Goal: Transaction & Acquisition: Purchase product/service

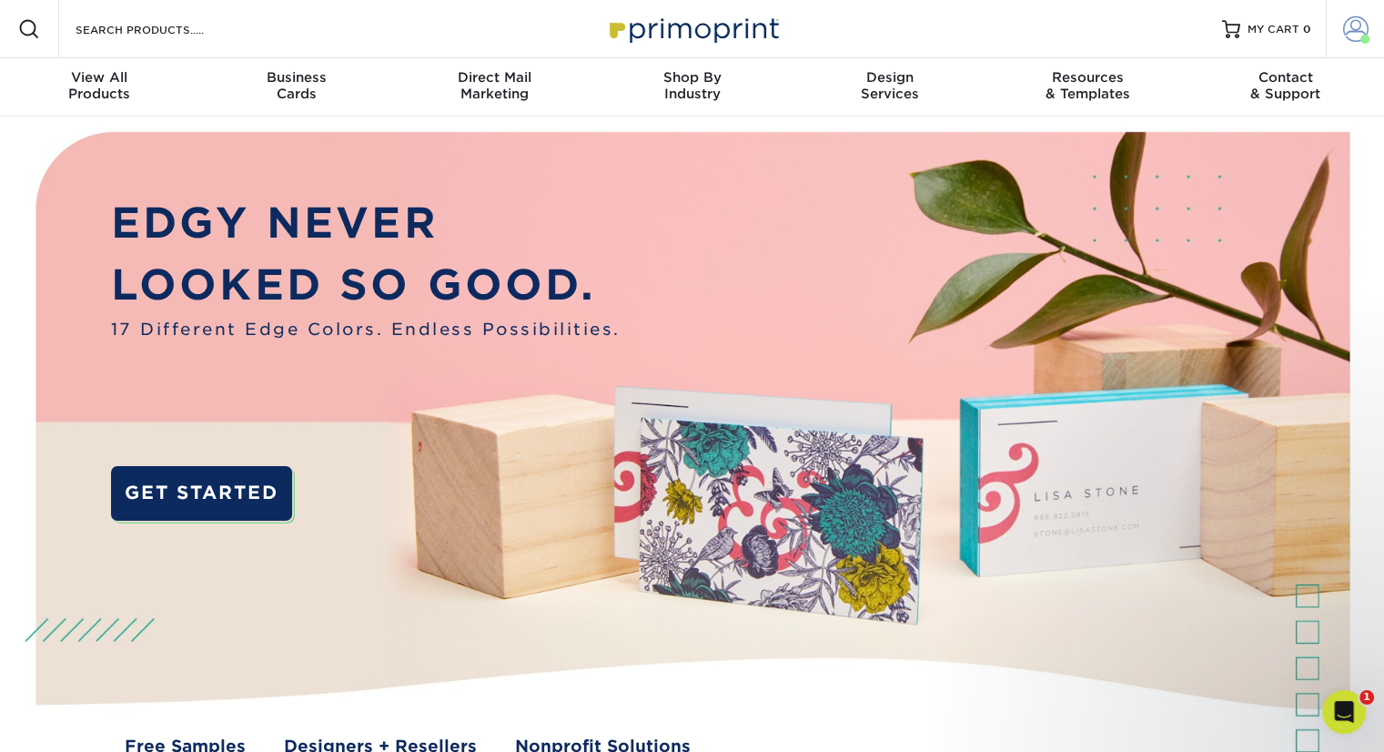
click at [1346, 38] on span at bounding box center [1355, 28] width 25 height 25
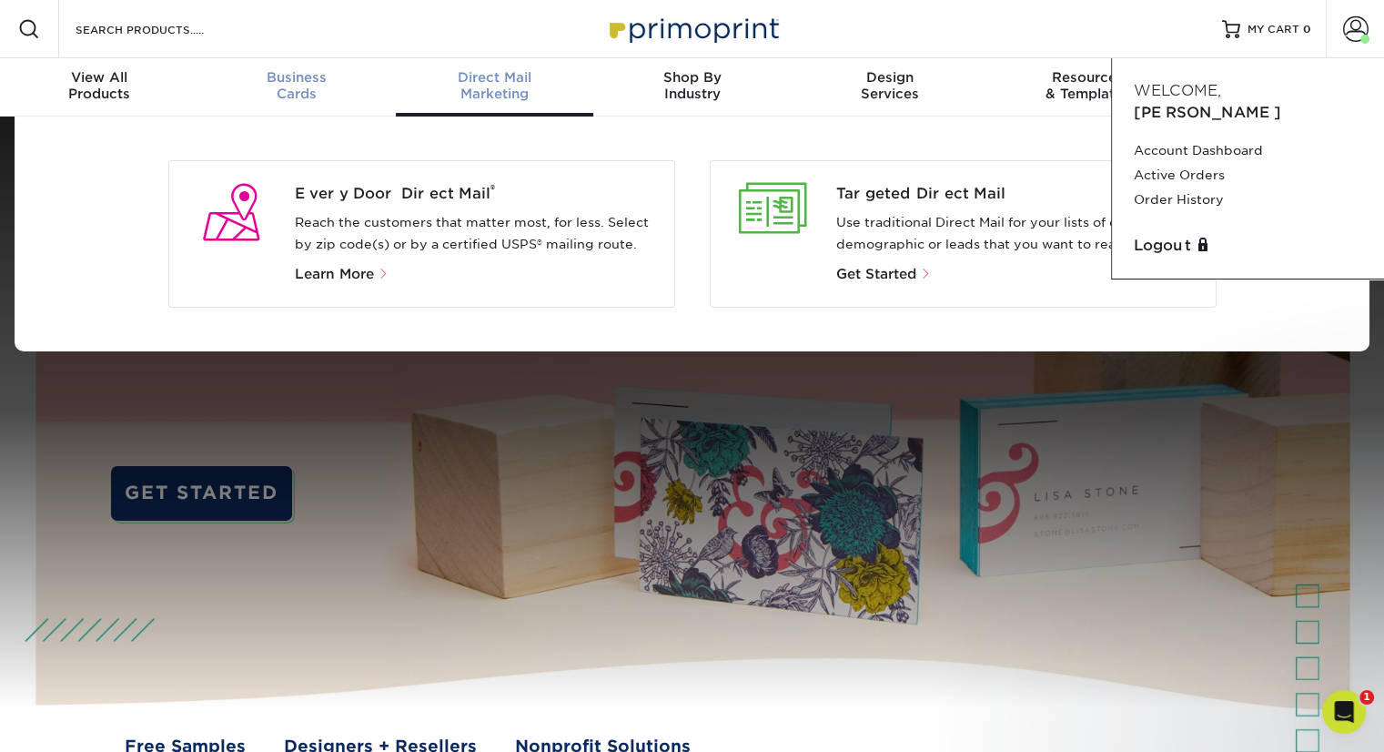
click at [269, 88] on div "Business Cards" at bounding box center [295, 85] width 197 height 33
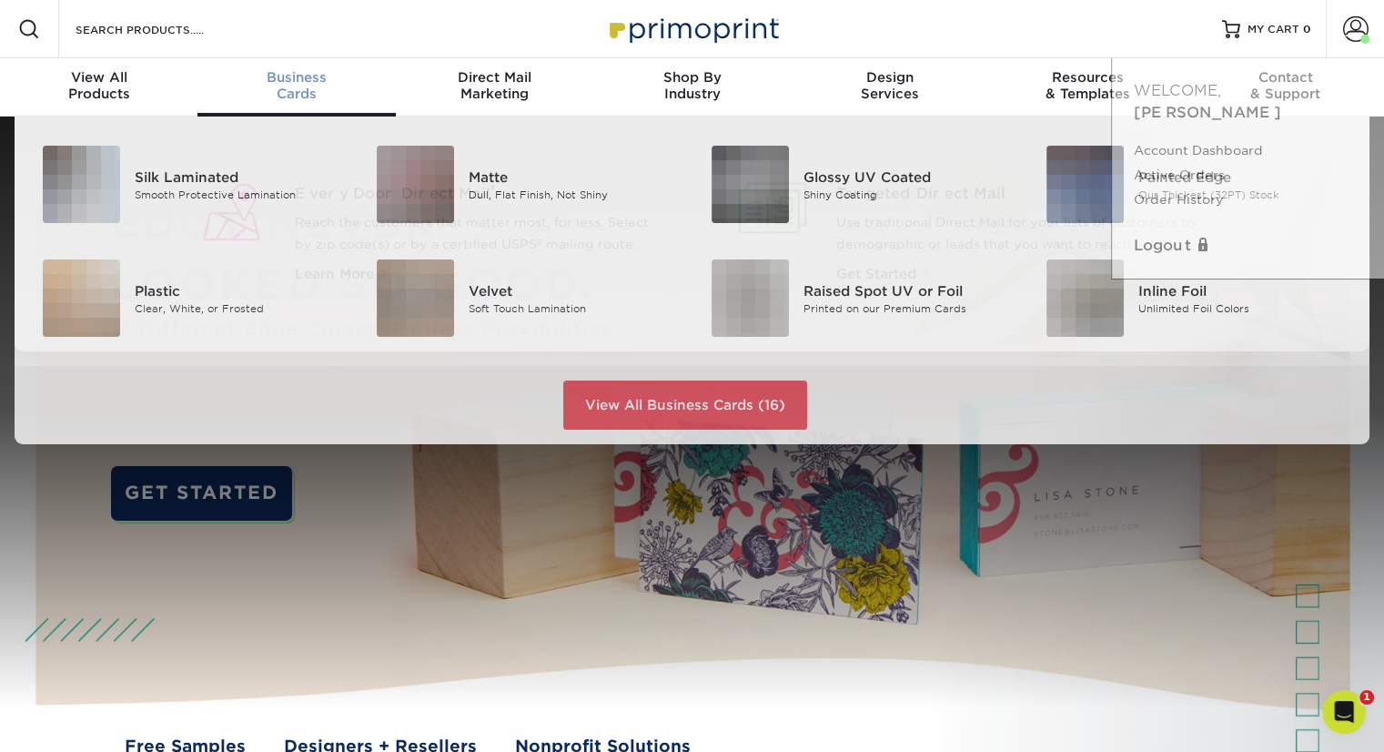
scroll to position [1, 0]
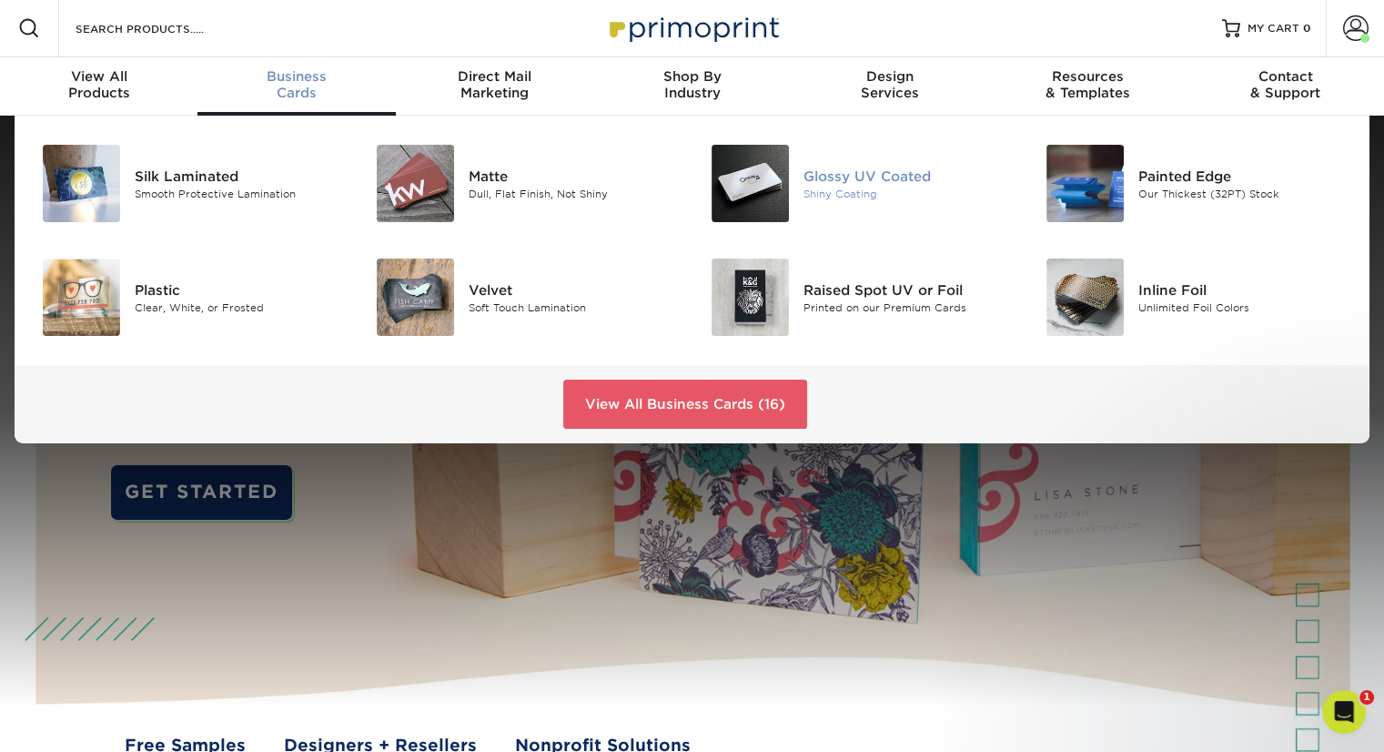
click at [802, 172] on div at bounding box center [748, 183] width 112 height 77
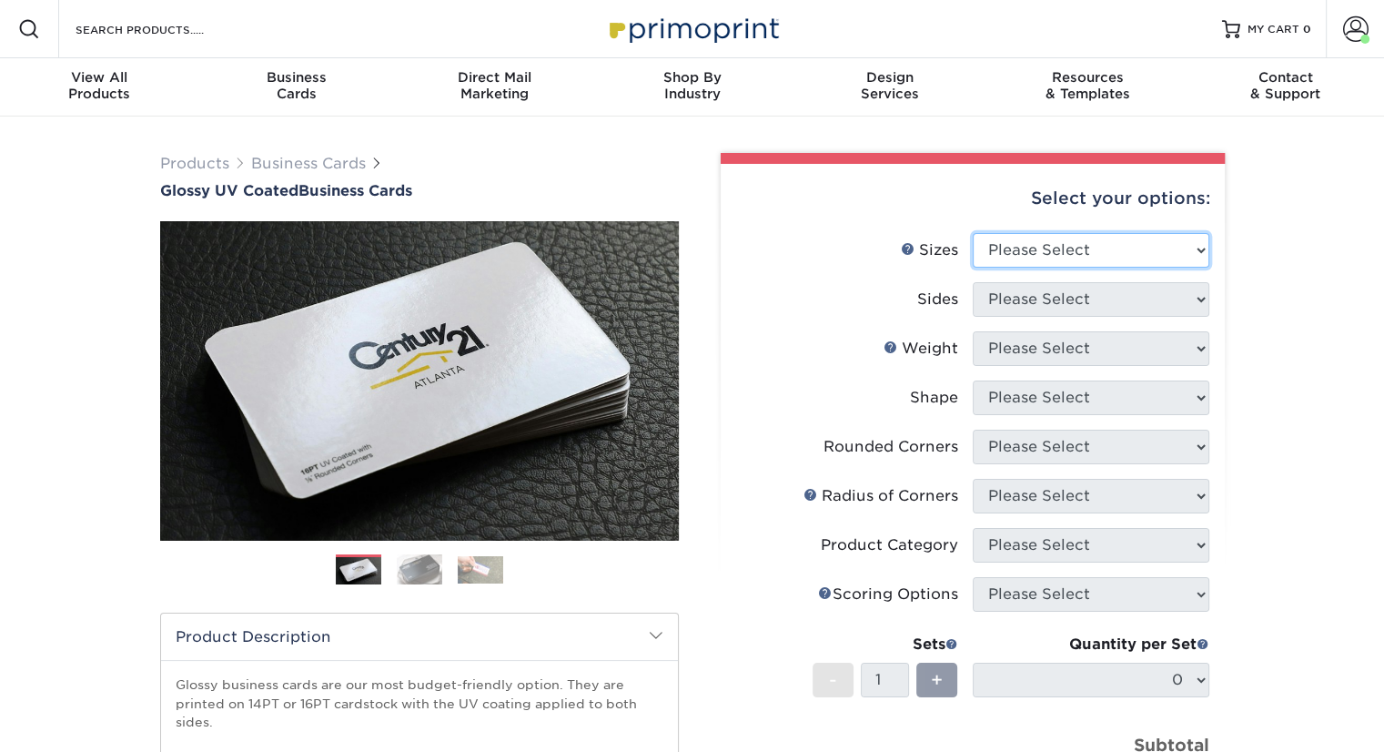
click at [1178, 242] on select "Please Select 1.5" x 3.5" - Mini 1.75" x 3.5" - Mini 2" x 2" - Square 2" x 3" -…" at bounding box center [1091, 250] width 237 height 35
select select "2.00x3.50"
click at [973, 233] on select "Please Select 1.5" x 3.5" - Mini 1.75" x 3.5" - Mini 2" x 2" - Square 2" x 3" -…" at bounding box center [1091, 250] width 237 height 35
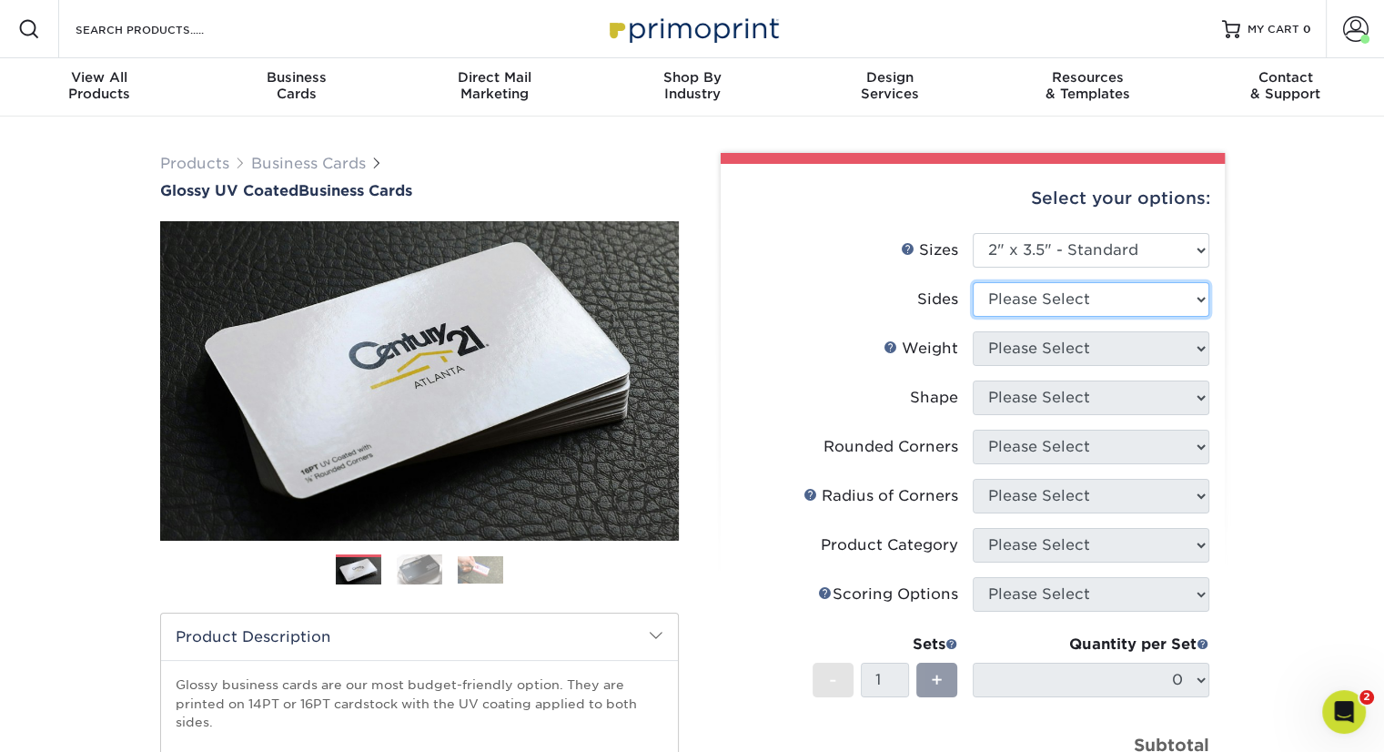
click at [1065, 300] on select "Please Select Print Both Sides Print Front Only" at bounding box center [1091, 299] width 237 height 35
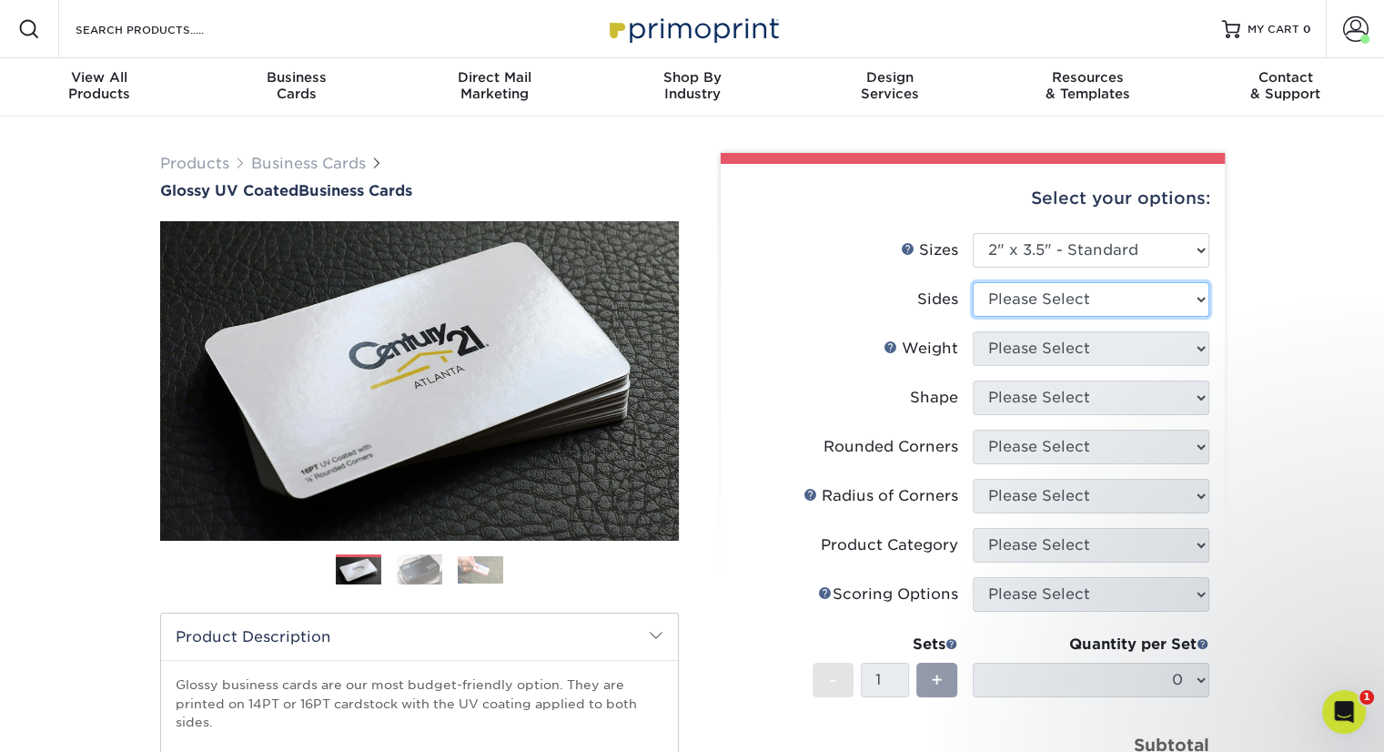
select select "13abbda7-1d64-4f25-8bb2-c179b224825d"
click at [973, 282] on select "Please Select Print Both Sides Print Front Only" at bounding box center [1091, 299] width 237 height 35
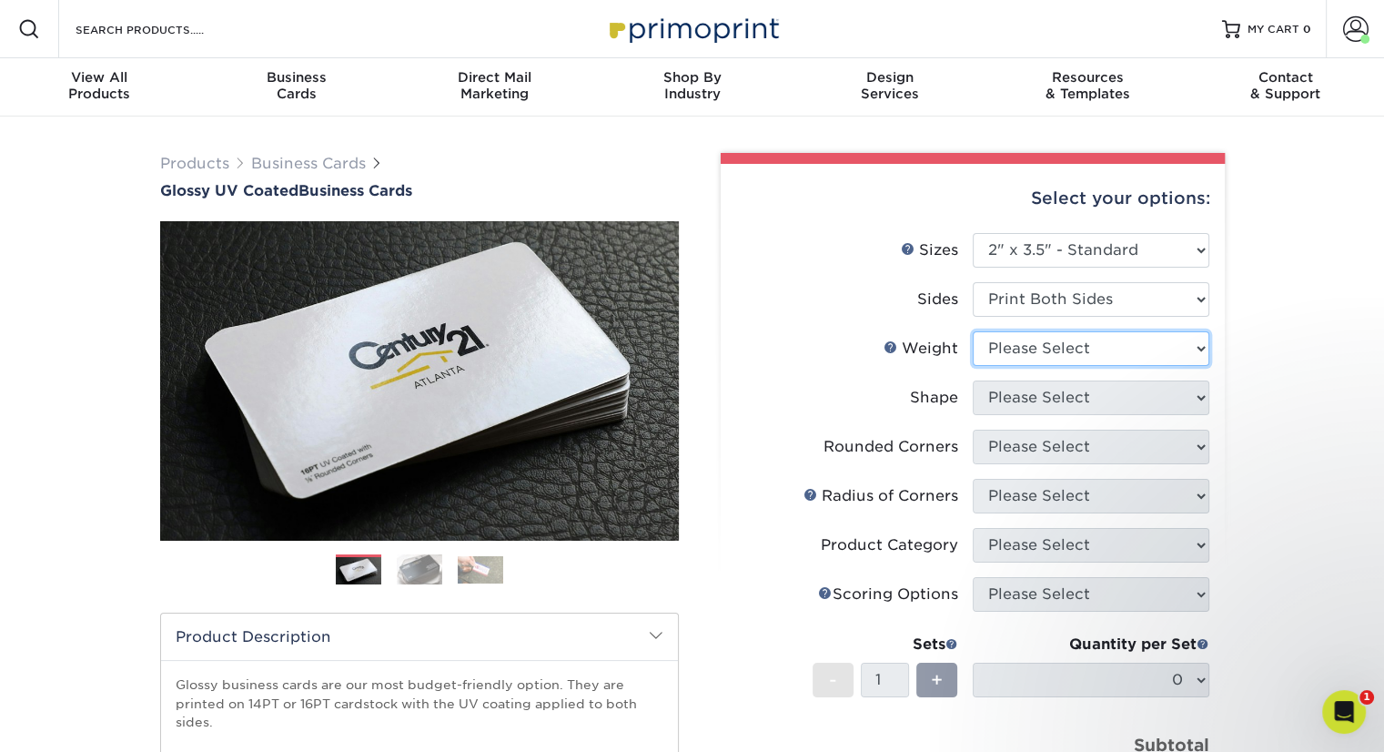
click at [1065, 355] on select "Please Select 16PT 14PT" at bounding box center [1091, 348] width 237 height 35
select select "16PT"
click at [973, 331] on select "Please Select 16PT 14PT" at bounding box center [1091, 348] width 237 height 35
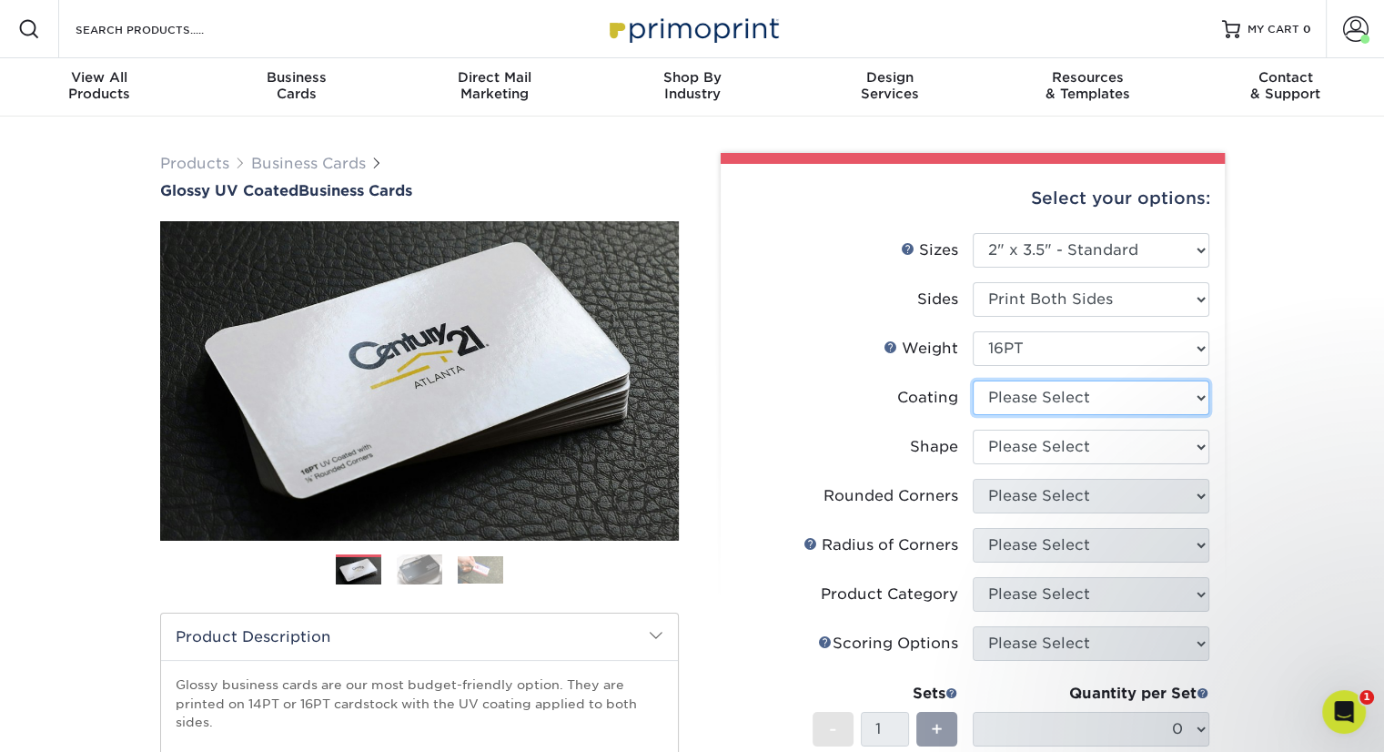
click at [1059, 399] on select at bounding box center [1091, 397] width 237 height 35
select select "1e8116af-acfc-44b1-83dc-8181aa338834"
click at [973, 380] on select at bounding box center [1091, 397] width 237 height 35
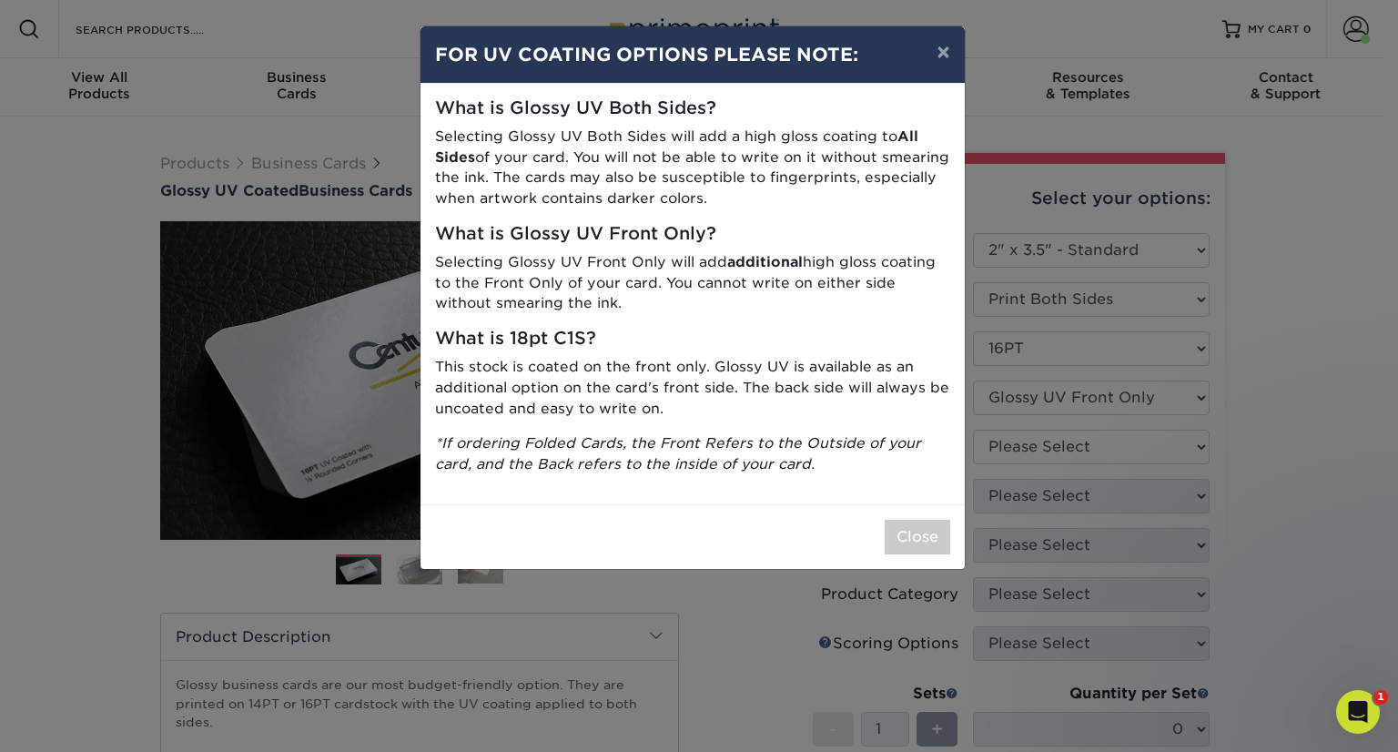
click at [1058, 443] on div "× FOR UV COATING OPTIONS PLEASE NOTE: What is Glossy UV Both Sides? Selecting G…" at bounding box center [699, 376] width 1398 height 752
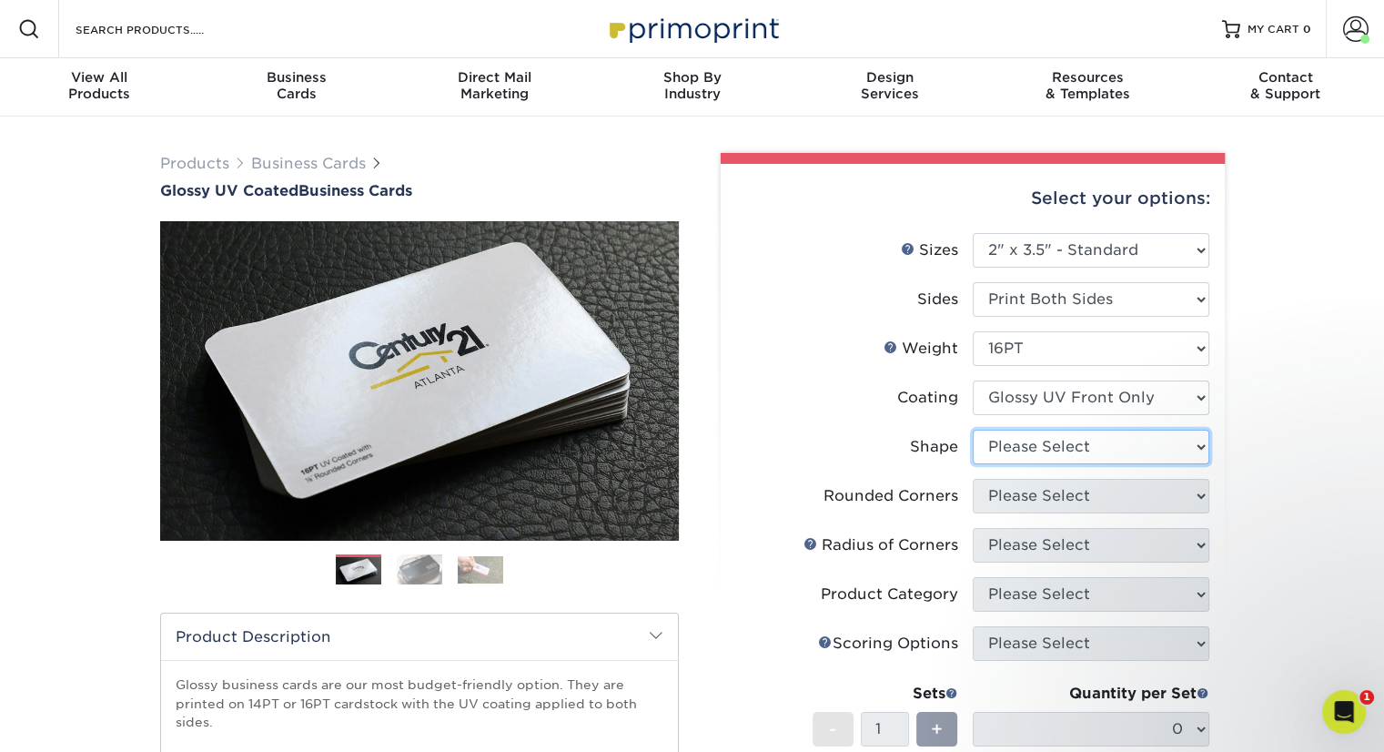
click at [1058, 443] on select "Please Select Standard" at bounding box center [1091, 446] width 237 height 35
click at [973, 429] on select "Please Select Standard" at bounding box center [1091, 446] width 237 height 35
click at [1078, 430] on select "Please Select Standard" at bounding box center [1091, 446] width 237 height 35
select select "standard"
click at [973, 429] on select "Please Select Standard" at bounding box center [1091, 446] width 237 height 35
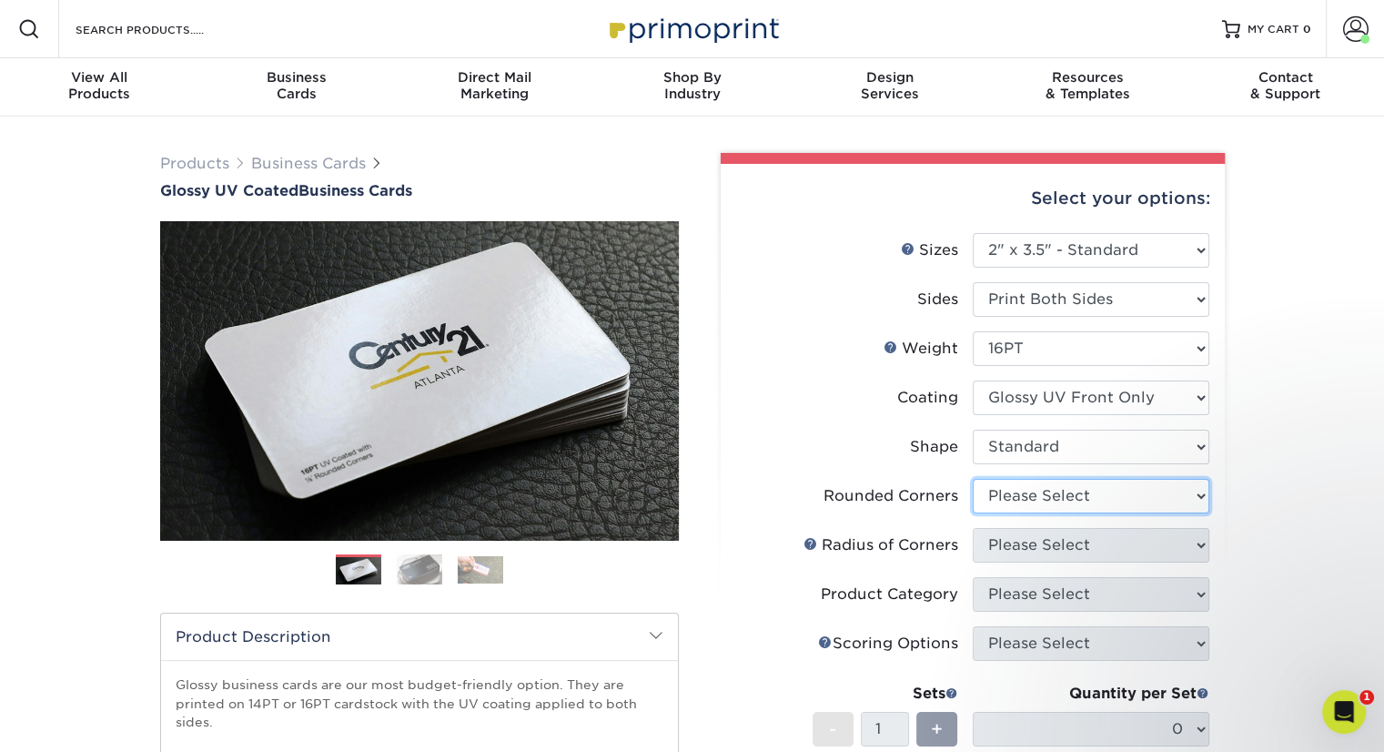
click at [1074, 499] on select "Please Select Yes - Round 2 Corners Yes - Round 4 Corners No" at bounding box center [1091, 496] width 237 height 35
select select "0"
click at [973, 479] on select "Please Select Yes - Round 2 Corners Yes - Round 4 Corners No" at bounding box center [1091, 496] width 237 height 35
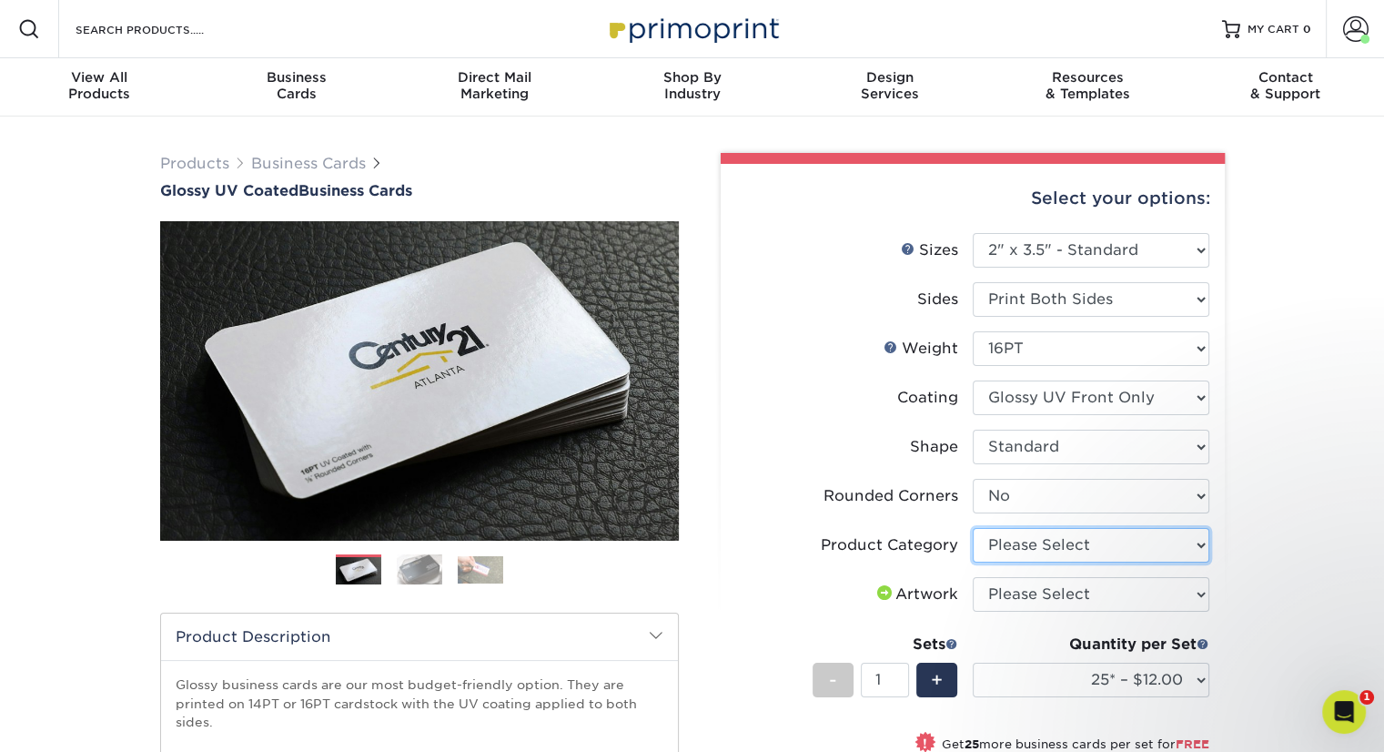
click at [1048, 543] on select "Please Select Business Cards" at bounding box center [1091, 545] width 237 height 35
select select "3b5148f1-0588-4f88-a218-97bcfdce65c1"
click at [973, 528] on select "Please Select Business Cards" at bounding box center [1091, 545] width 237 height 35
click at [1059, 597] on select "Please Select I will upload files I need a design - $100" at bounding box center [1091, 594] width 237 height 35
click at [973, 577] on select "Please Select I will upload files I need a design - $100" at bounding box center [1091, 594] width 237 height 35
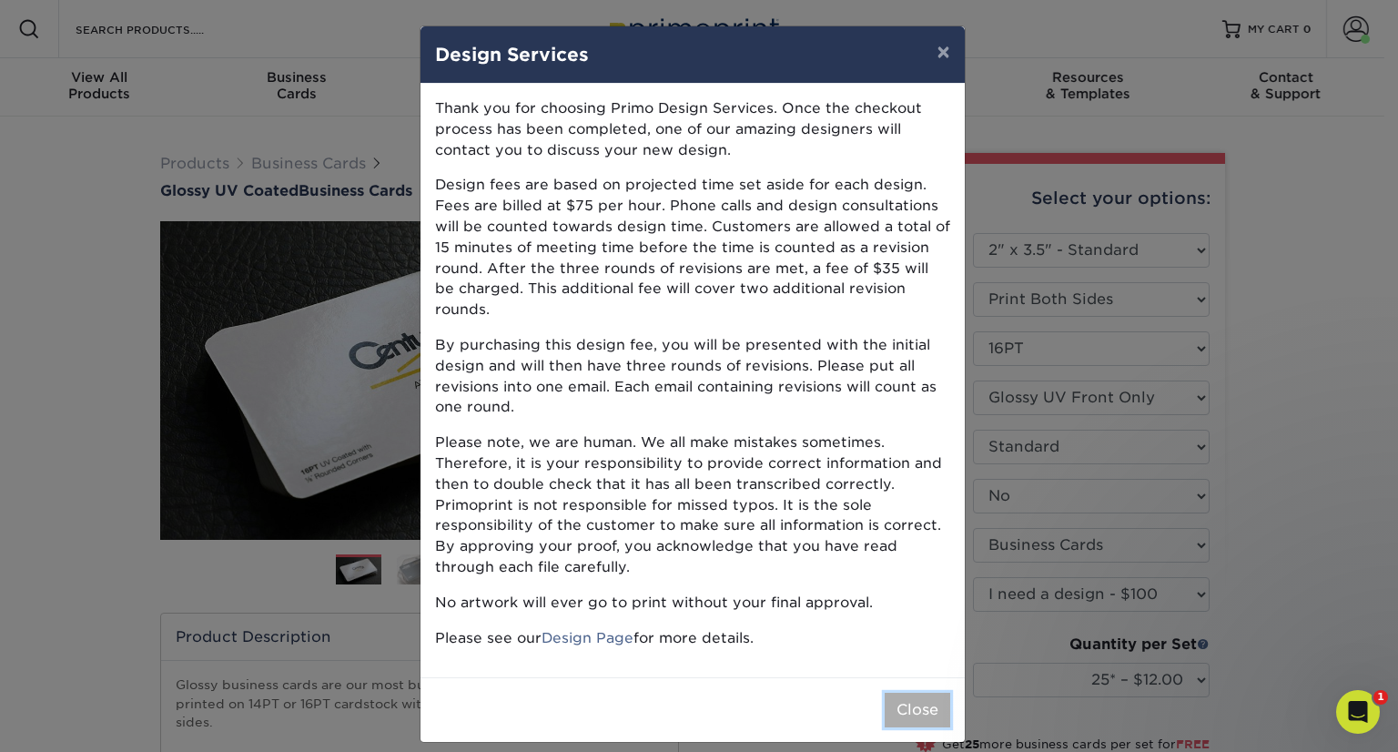
click at [921, 692] on button "Close" at bounding box center [917, 709] width 66 height 35
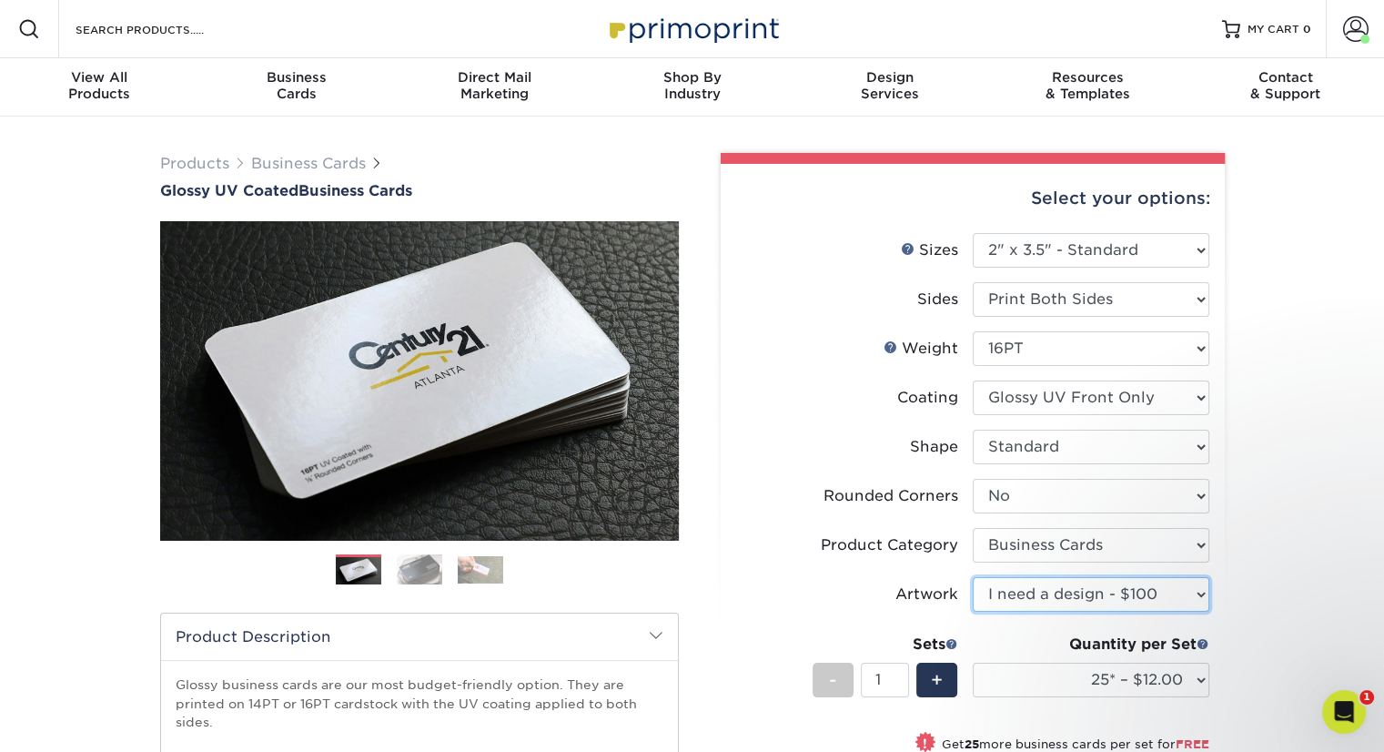
click at [1088, 591] on select "Please Select I will upload files I need a design - $100" at bounding box center [1091, 594] width 237 height 35
select select "upload"
click at [973, 577] on select "Please Select I will upload files I need a design - $100" at bounding box center [1091, 594] width 237 height 35
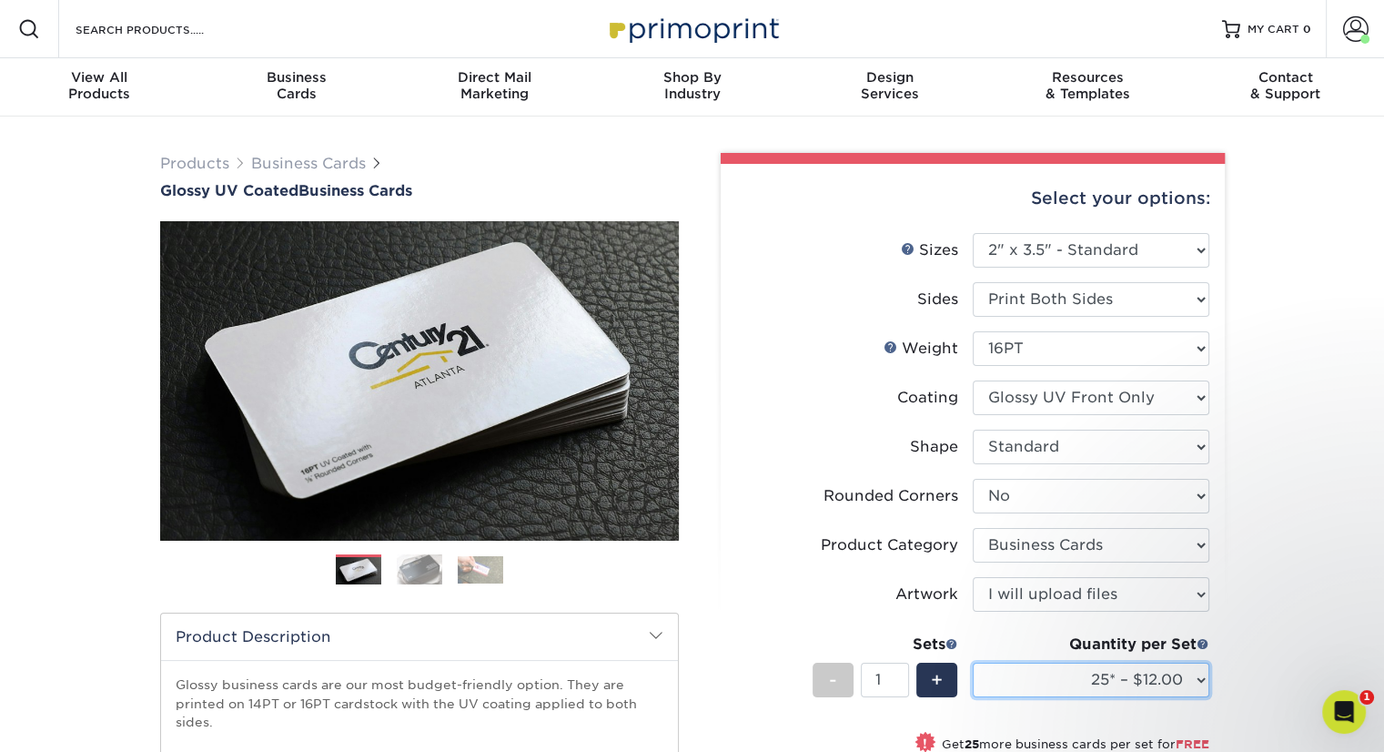
click at [1127, 684] on select "25* – $12.00 50* – $12.00 100* – $12.00 250* – $21.00 500 – $42.00 1000 – $53.0…" at bounding box center [1091, 679] width 237 height 35
select select "100* – $12.00"
click at [973, 662] on select "25* – $12.00 50* – $12.00 100* – $12.00 250* – $21.00 500 – $42.00 1000 – $53.0…" at bounding box center [1091, 679] width 237 height 35
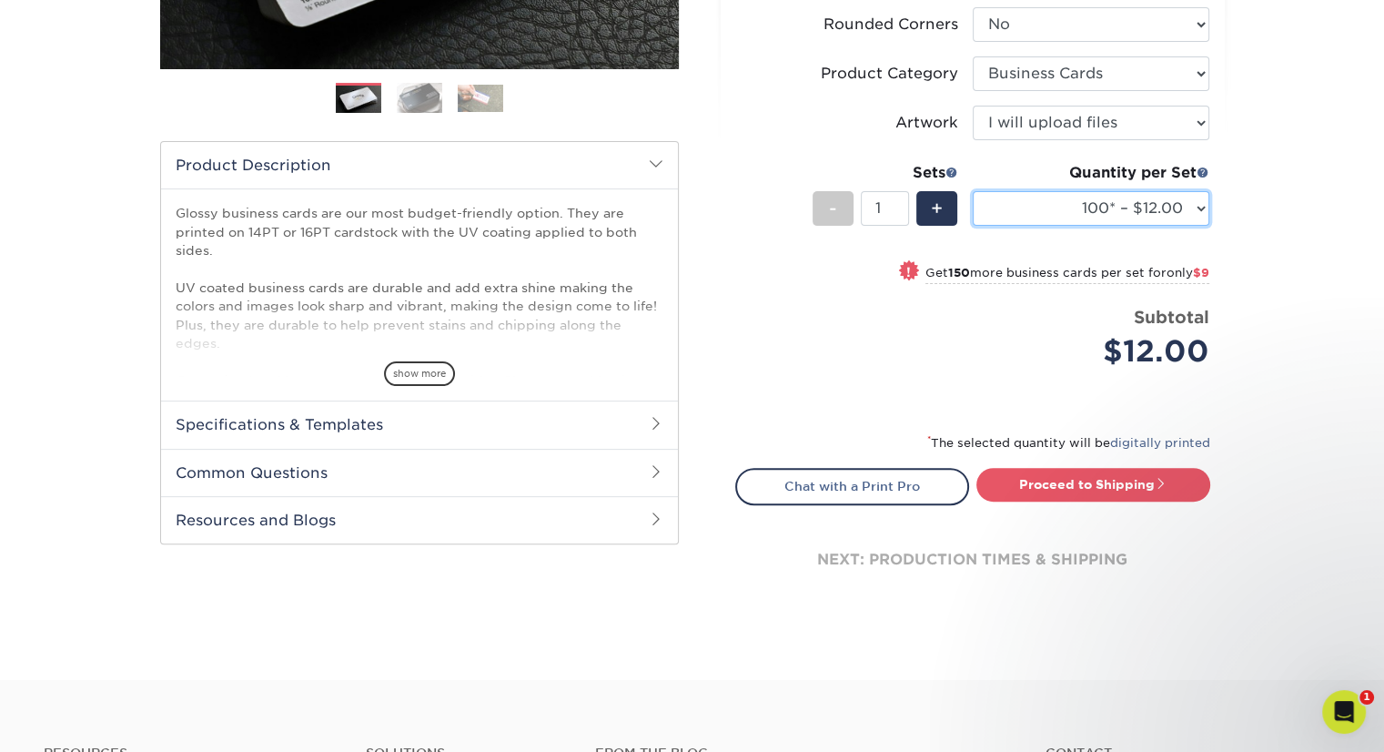
scroll to position [469, 0]
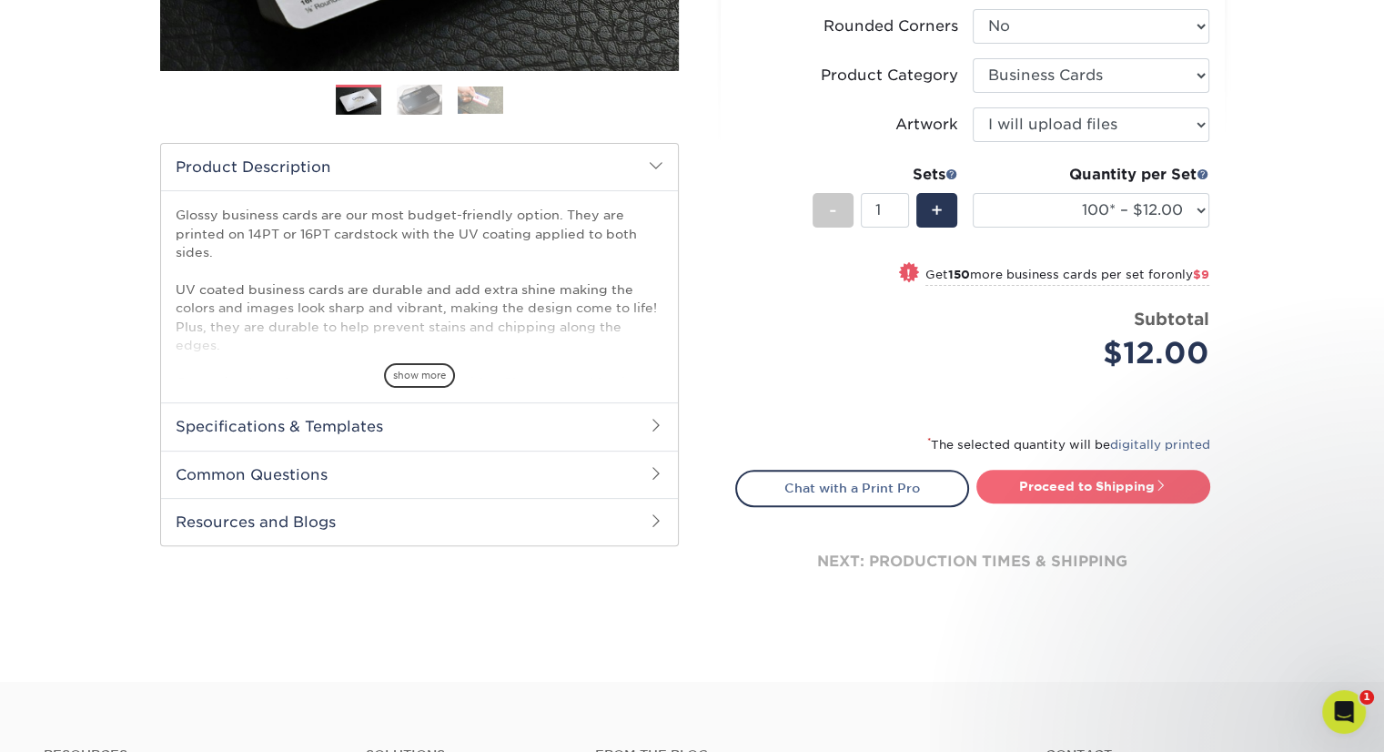
click at [1059, 487] on link "Proceed to Shipping" at bounding box center [1093, 485] width 234 height 33
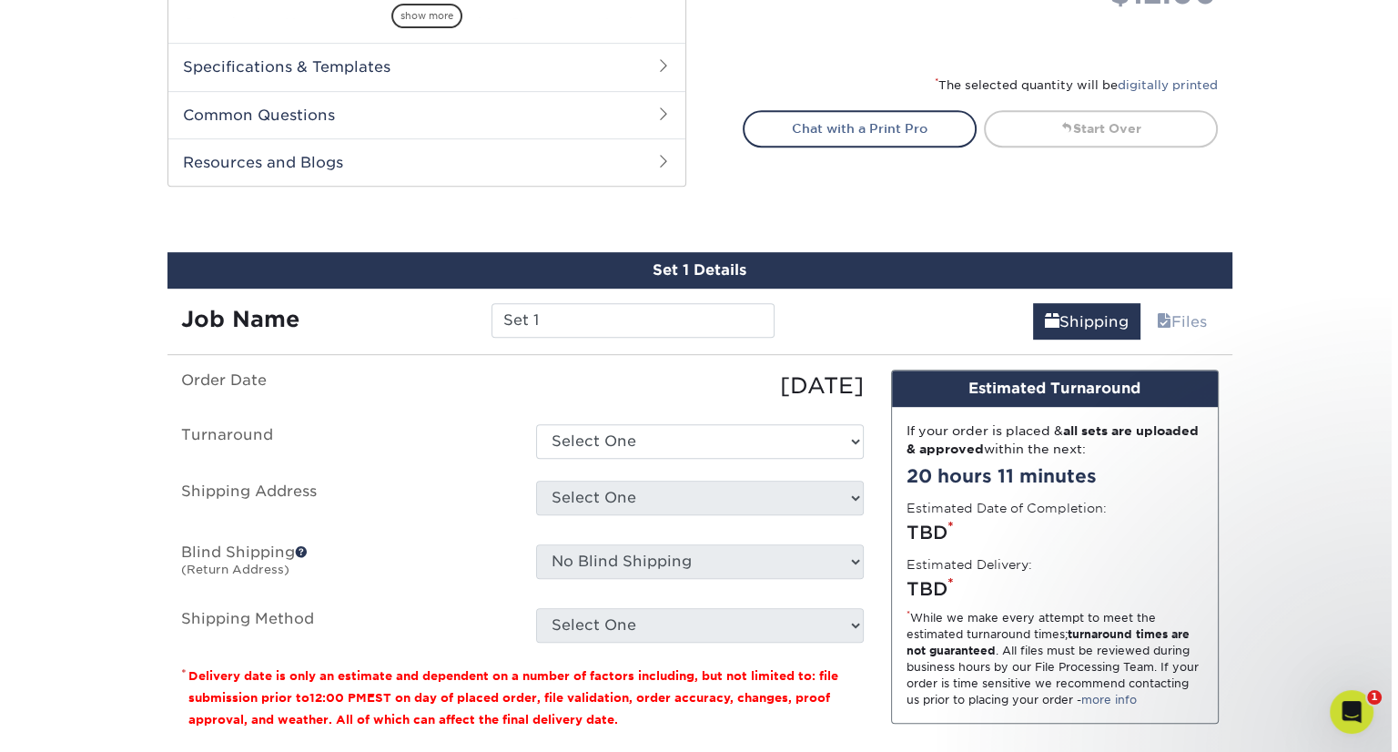
scroll to position [986, 0]
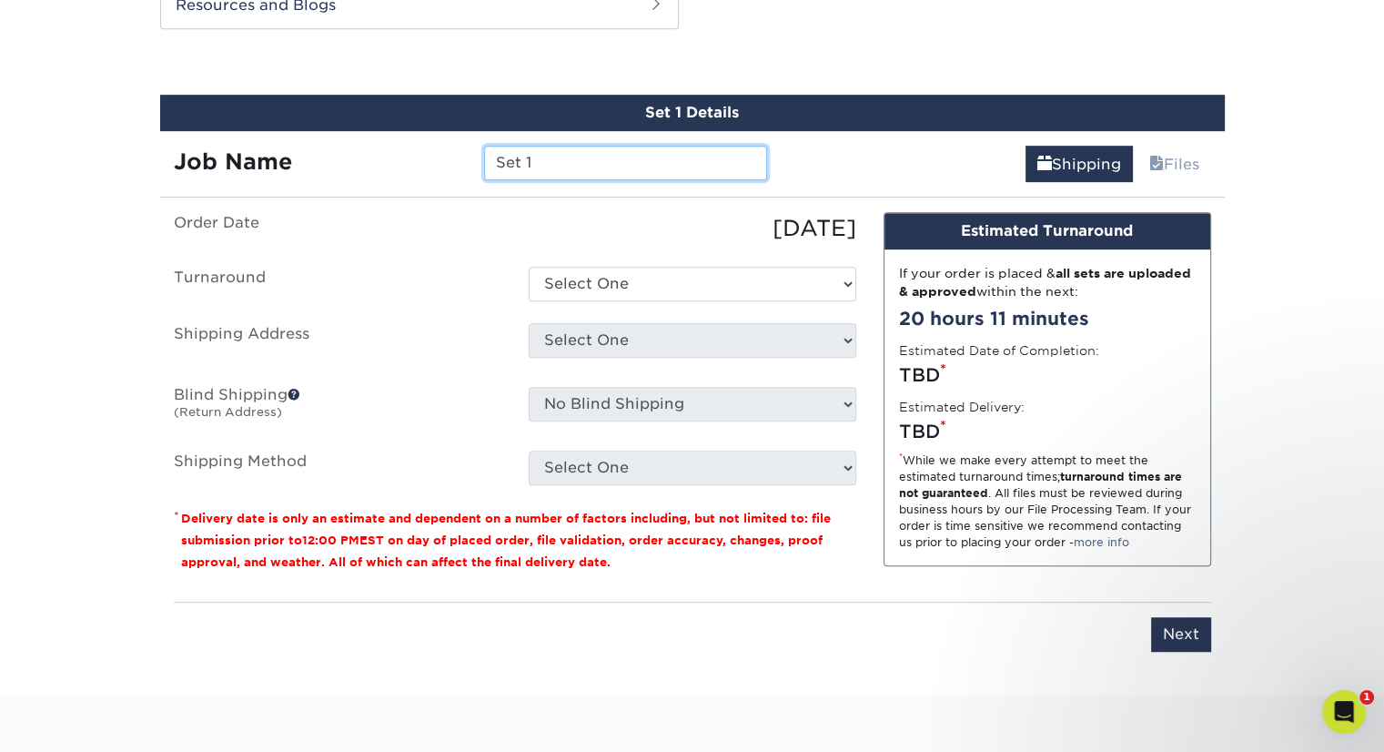
click at [592, 172] on input "Set 1" at bounding box center [625, 163] width 283 height 35
type input "S"
type input "[PERSON_NAME]"
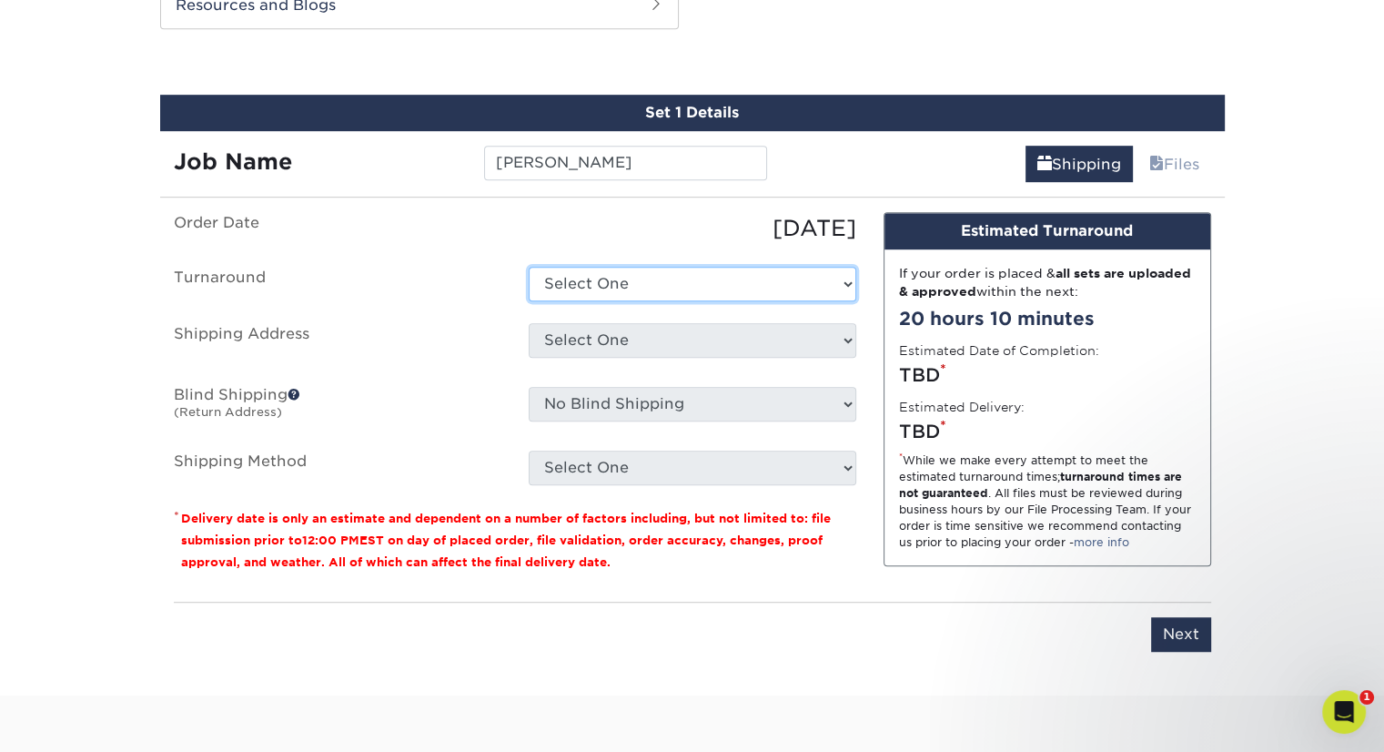
click at [702, 287] on select "Select One 2-4 Business Days 2 Day Next Business Day" at bounding box center [693, 284] width 328 height 35
select select "524849a2-3692-4740-af03-2e563160a62a"
click at [529, 267] on select "Select One 2-4 Business Days 2 Day Next Business Day" at bounding box center [693, 284] width 328 height 35
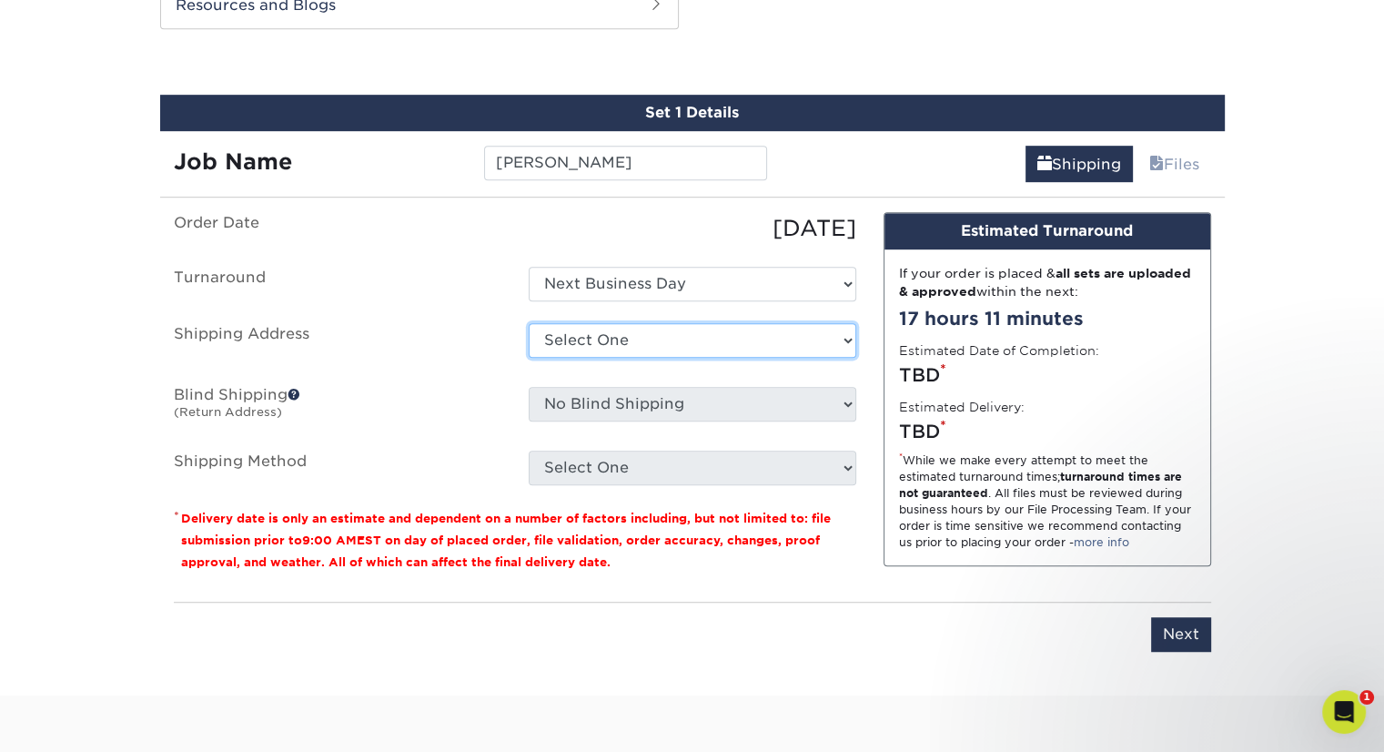
click at [664, 345] on select "Select One Aaron Kirow Aaron Miller Adrienne Bateman Allie Cormier Amy Malamut …" at bounding box center [693, 340] width 328 height 35
select select "newaddress"
click at [529, 323] on select "Select One Aaron Kirow Aaron Miller Adrienne Bateman Allie Cormier Amy Malamut …" at bounding box center [693, 340] width 328 height 35
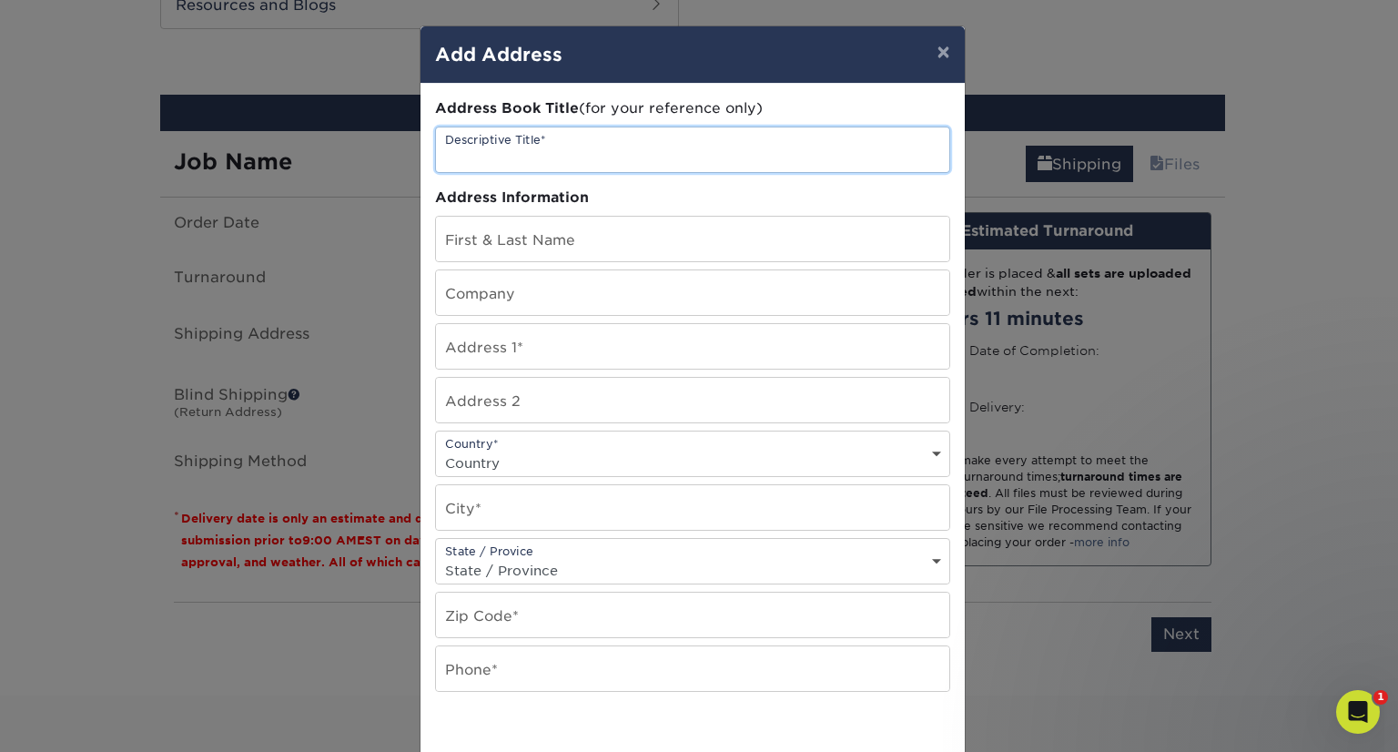
click at [535, 144] on input "text" at bounding box center [692, 149] width 513 height 45
type input "[PERSON_NAME]"
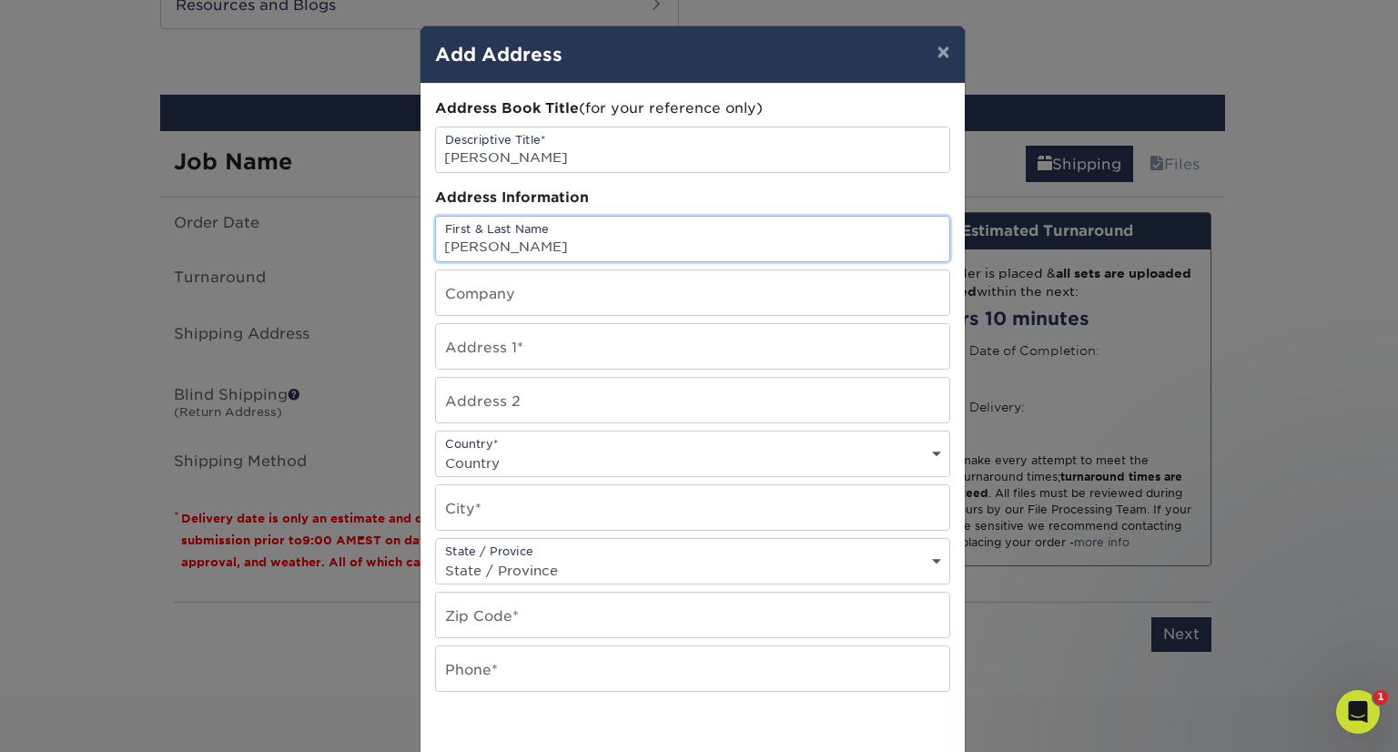
type input "[PERSON_NAME]"
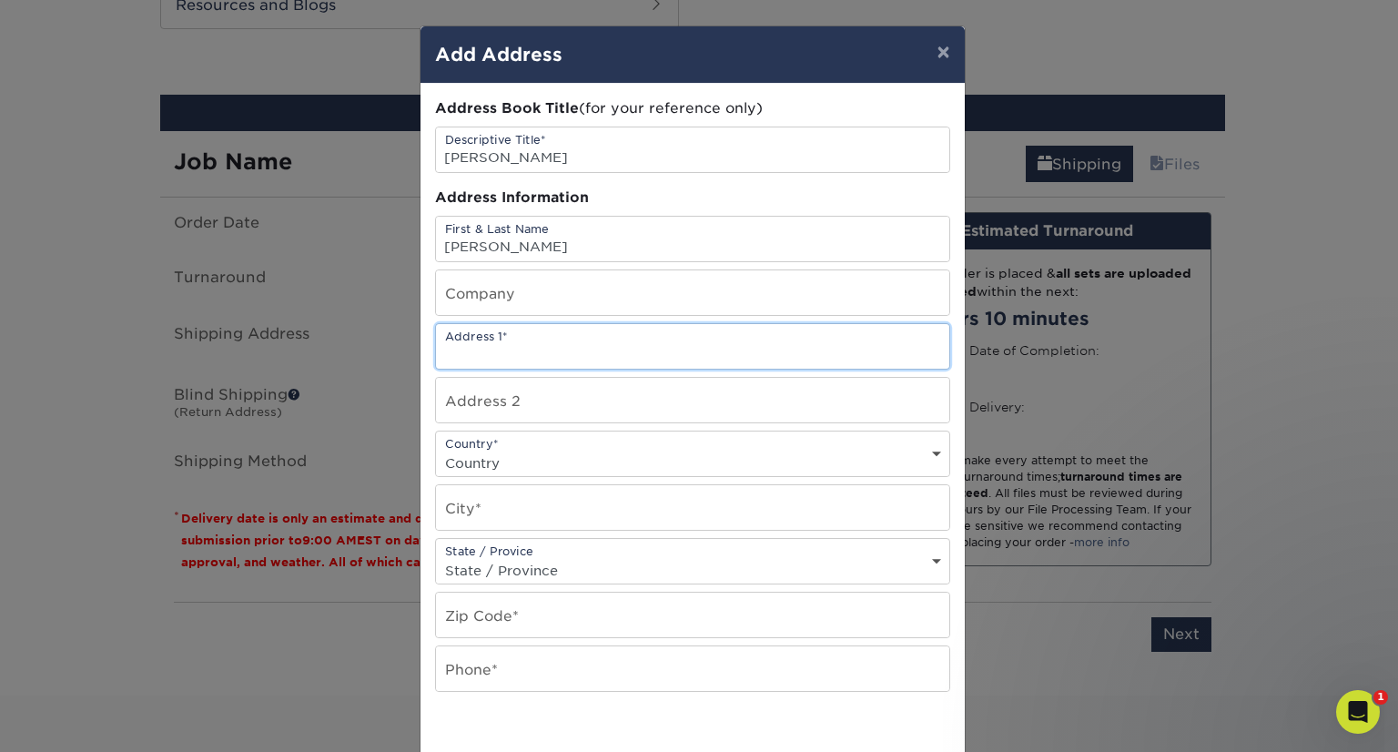
paste input "401 Lake Blvd"
type input "401 Lake Blvd"
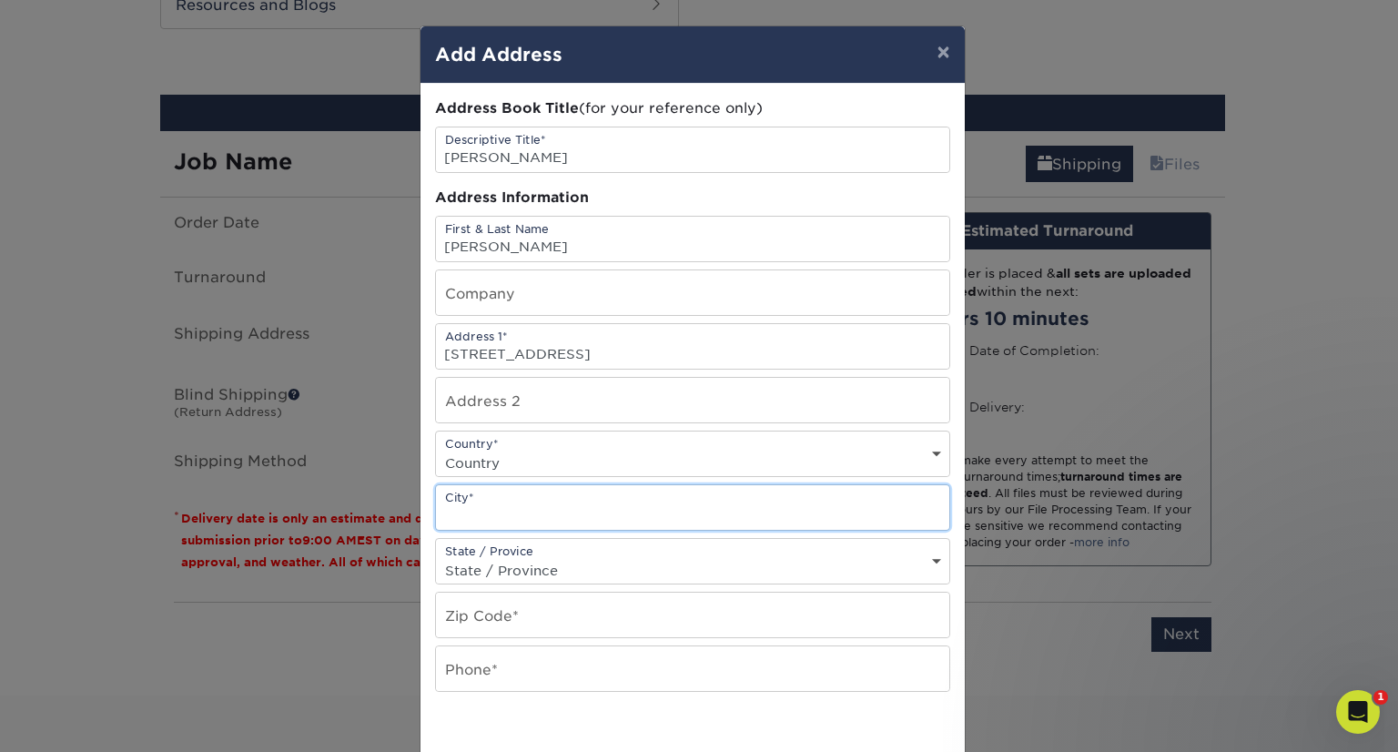
click at [566, 504] on input "text" at bounding box center [692, 507] width 513 height 45
paste input "Lindenwold"
type input "Lindenwold"
click at [594, 449] on select "Country United States Canada ----------------------------- Afghanistan Albania …" at bounding box center [692, 462] width 513 height 26
select select "US"
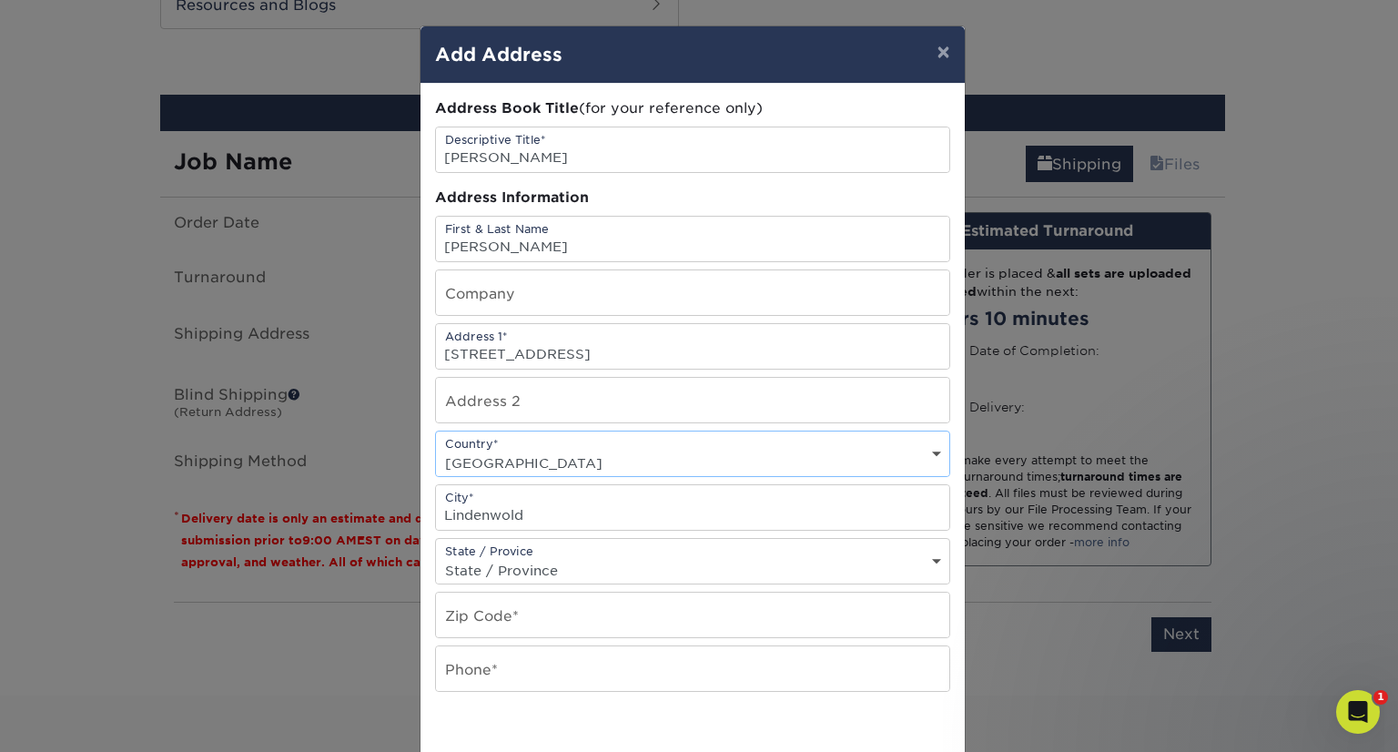
click at [436, 449] on select "Country United States Canada ----------------------------- Afghanistan Albania …" at bounding box center [692, 462] width 513 height 26
click at [811, 572] on select "State / Province Alabama Alaska Arizona Arkansas California Colorado Connecticu…" at bounding box center [692, 570] width 513 height 26
select select "NJ"
click at [436, 557] on select "State / Province Alabama Alaska Arizona Arkansas California Colorado Connecticu…" at bounding box center [692, 570] width 513 height 26
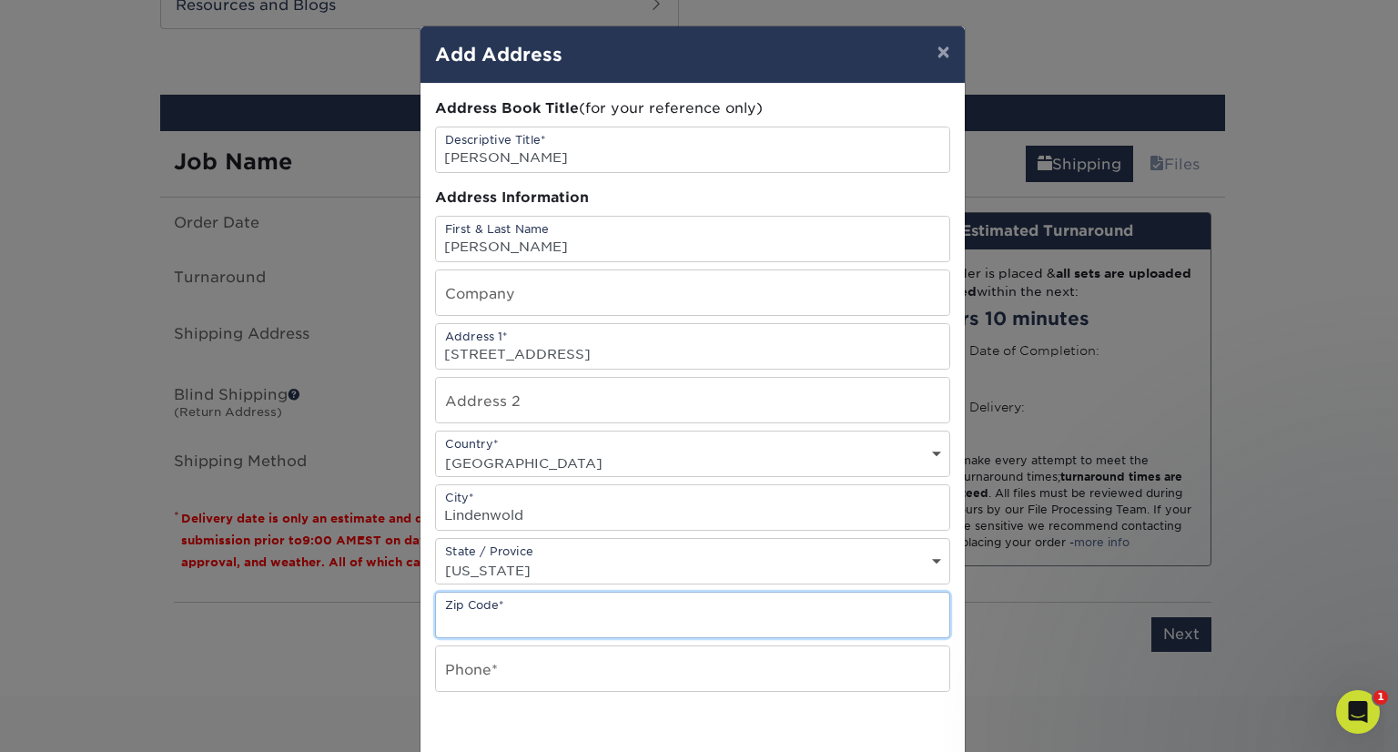
click at [533, 610] on input "text" at bounding box center [692, 614] width 513 height 45
paste input "08021"
type input "08021"
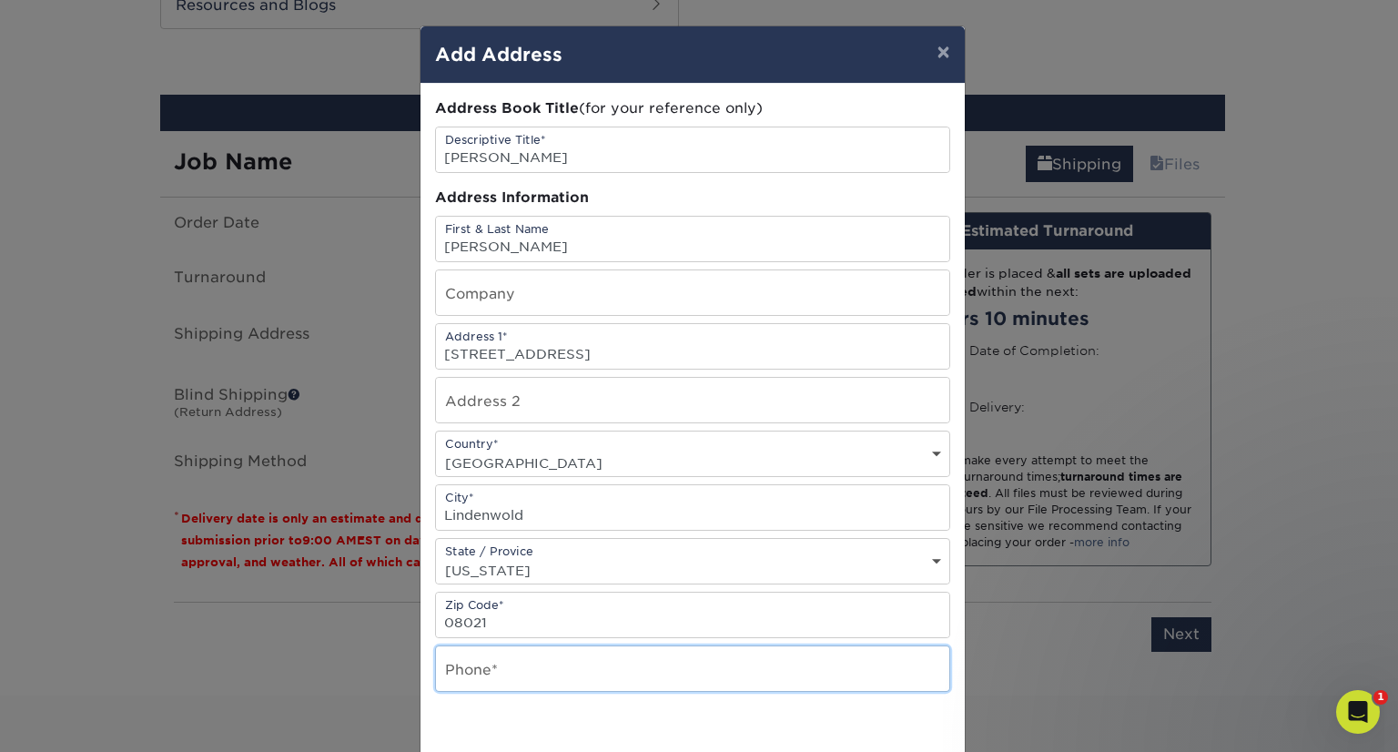
click at [543, 671] on input "text" at bounding box center [692, 668] width 513 height 45
paste input "610-998-5800"
type input "610-998-5800"
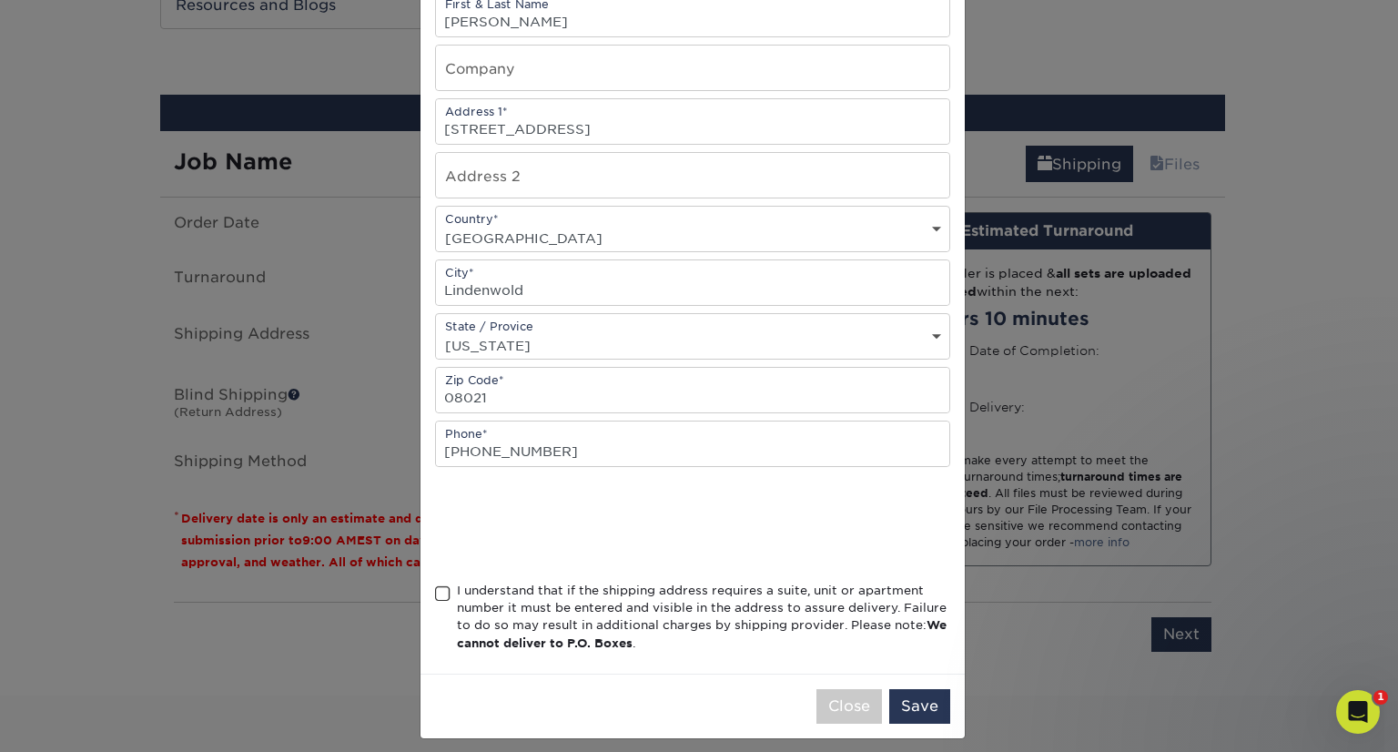
scroll to position [226, 0]
click at [435, 589] on span at bounding box center [442, 592] width 15 height 17
click at [0, 0] on input "I understand that if the shipping address requires a suite, unit or apartment n…" at bounding box center [0, 0] width 0 height 0
click at [904, 700] on button "Save" at bounding box center [919, 705] width 61 height 35
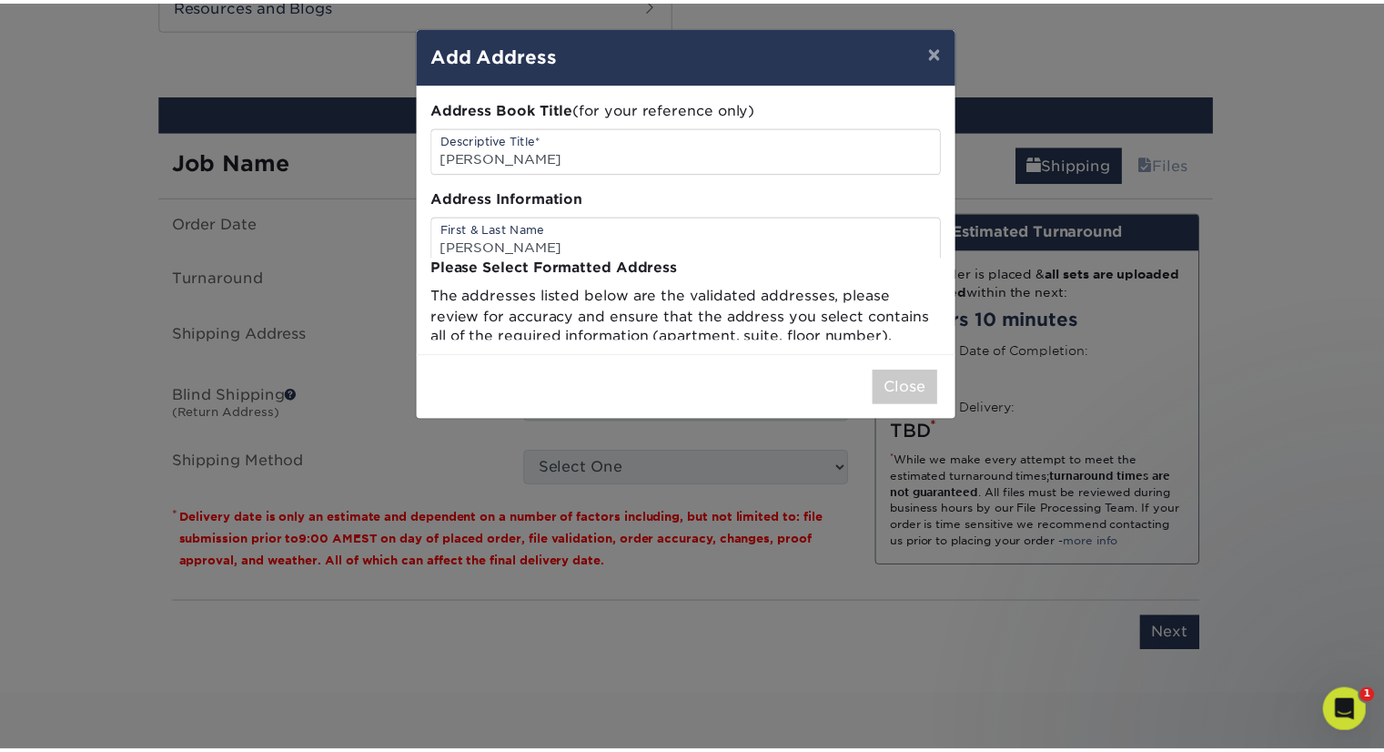
scroll to position [0, 0]
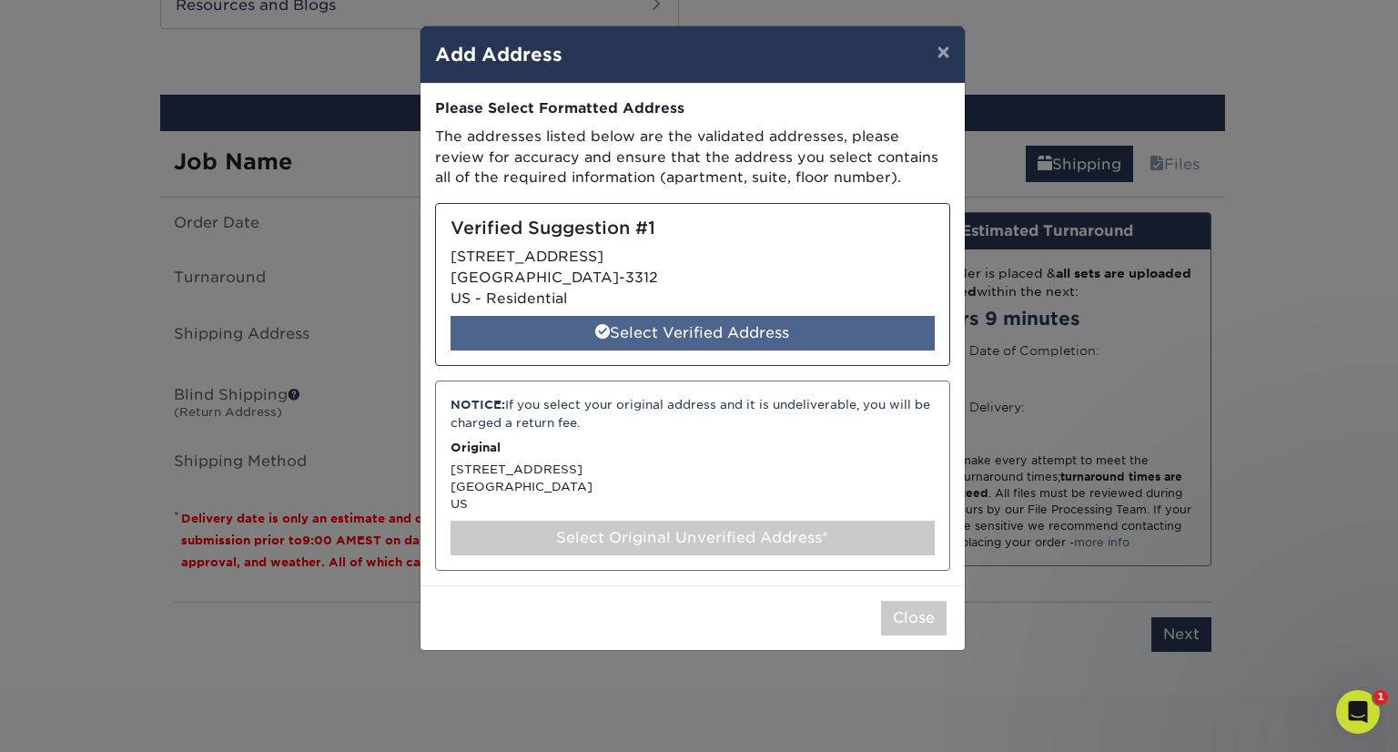
click at [694, 335] on div "Select Verified Address" at bounding box center [692, 333] width 484 height 35
select select "286313"
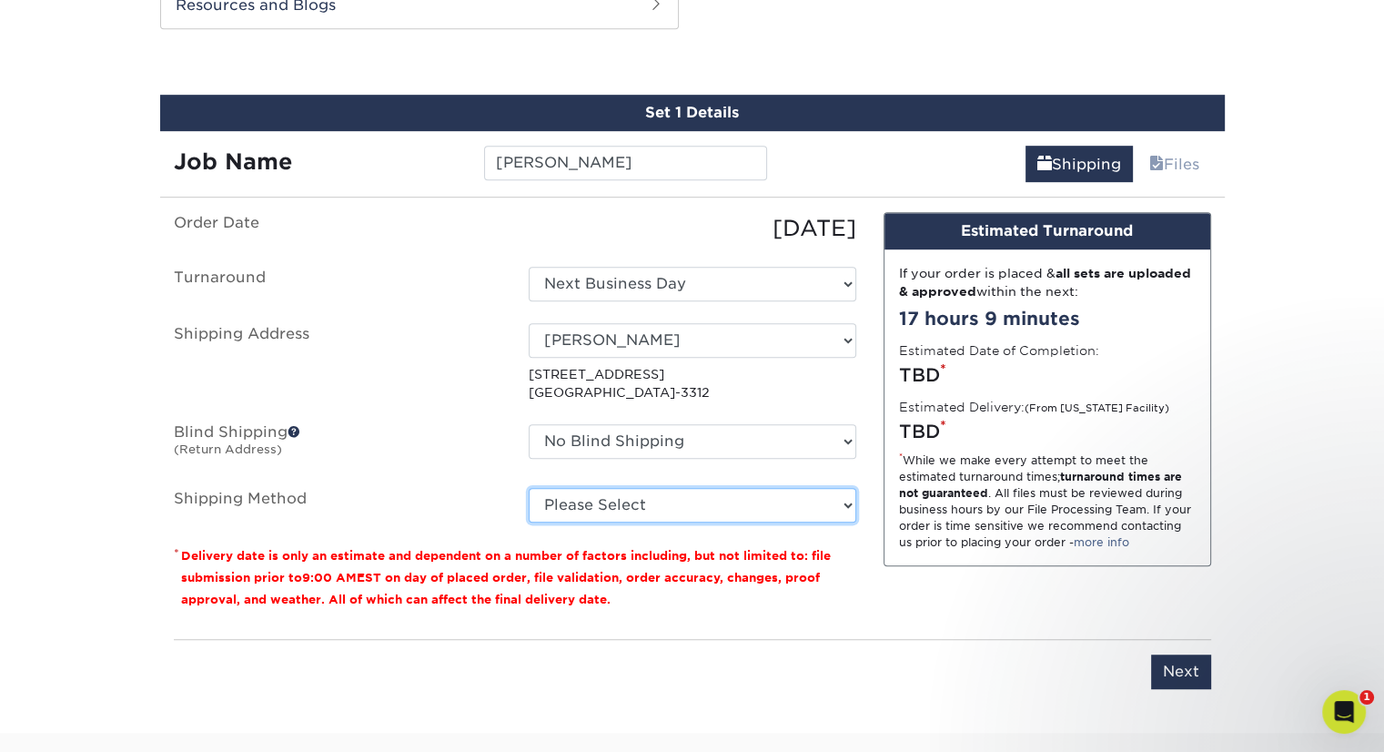
click at [775, 503] on select "Please Select Ground Shipping (+$7.84) 3 Day Shipping Service (+$20.06) 2 Day A…" at bounding box center [693, 505] width 328 height 35
select select "03"
click at [529, 488] on select "Please Select Ground Shipping (+$7.84) 3 Day Shipping Service (+$20.06) 2 Day A…" at bounding box center [693, 505] width 328 height 35
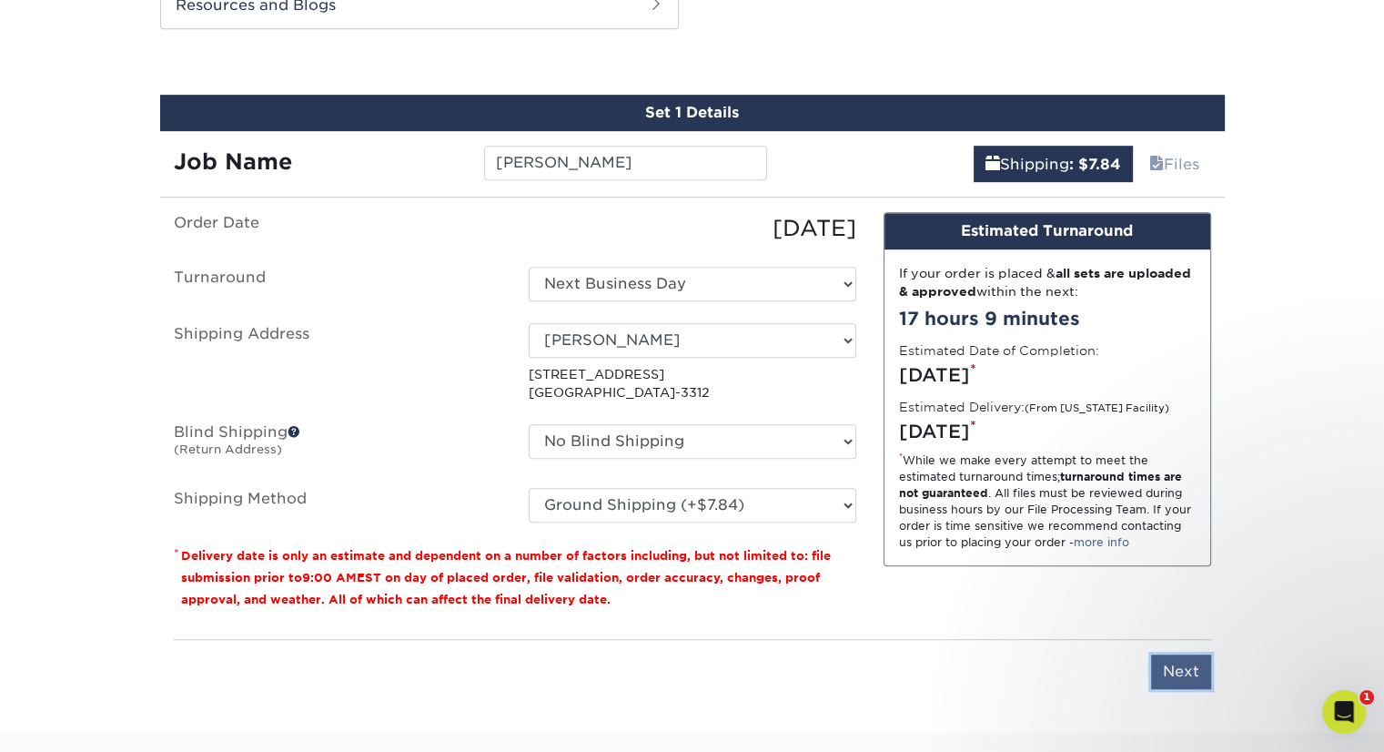
click at [1173, 658] on input "Next" at bounding box center [1181, 671] width 60 height 35
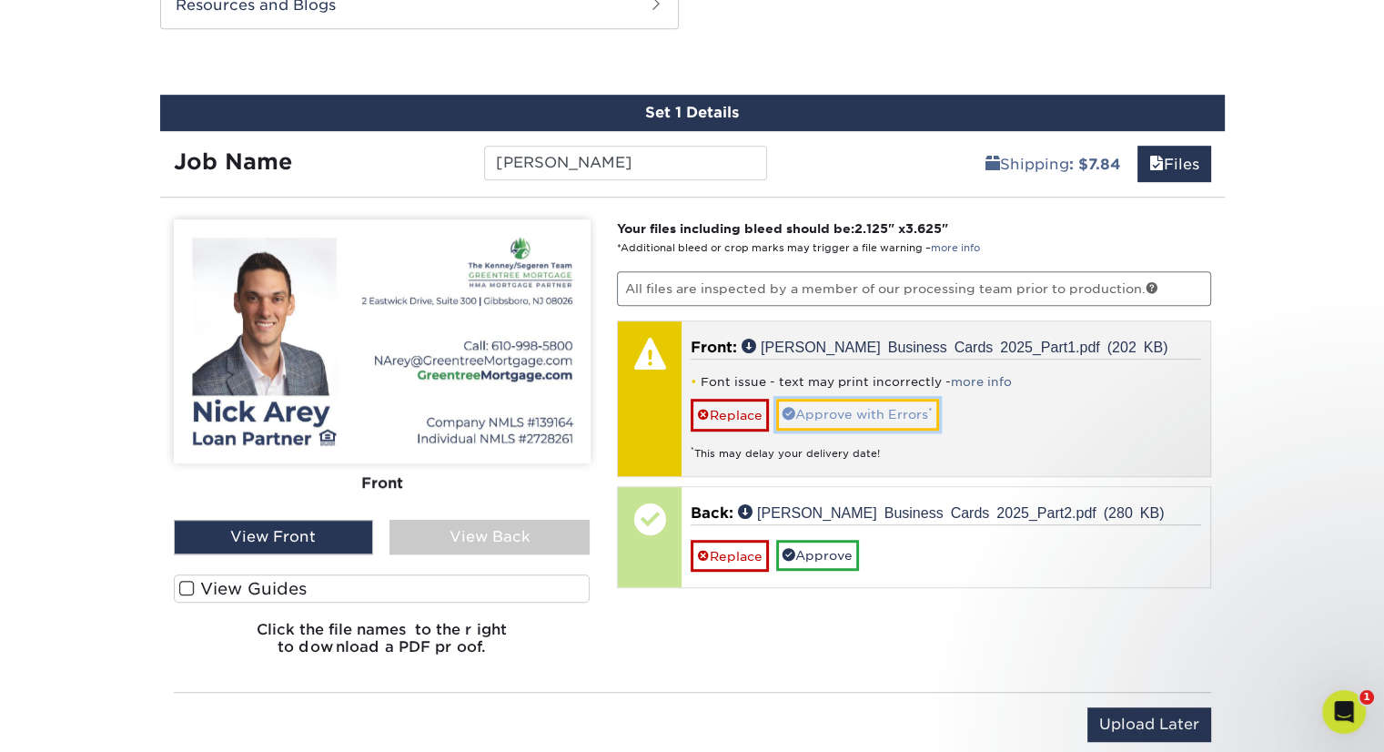
click at [885, 406] on link "Approve with Errors *" at bounding box center [857, 414] width 163 height 31
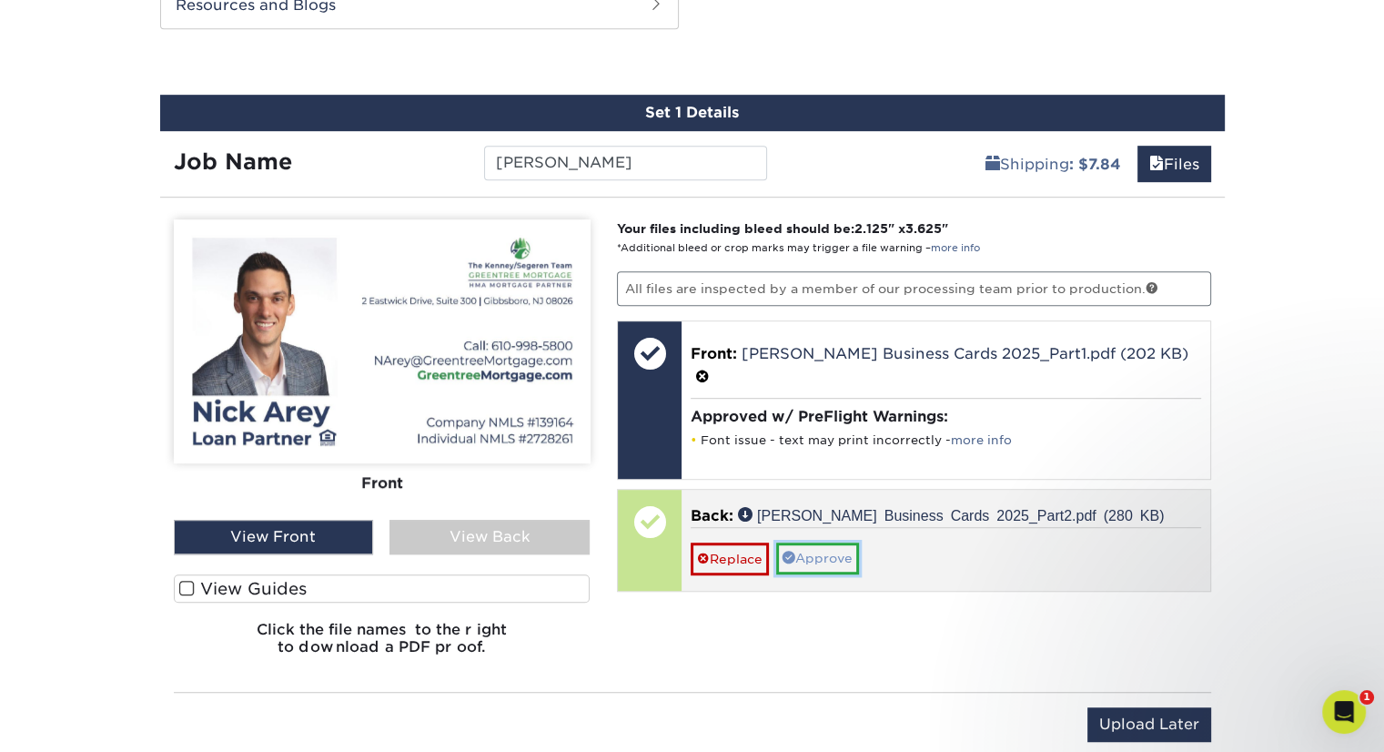
click at [808, 542] on link "Approve" at bounding box center [817, 557] width 83 height 31
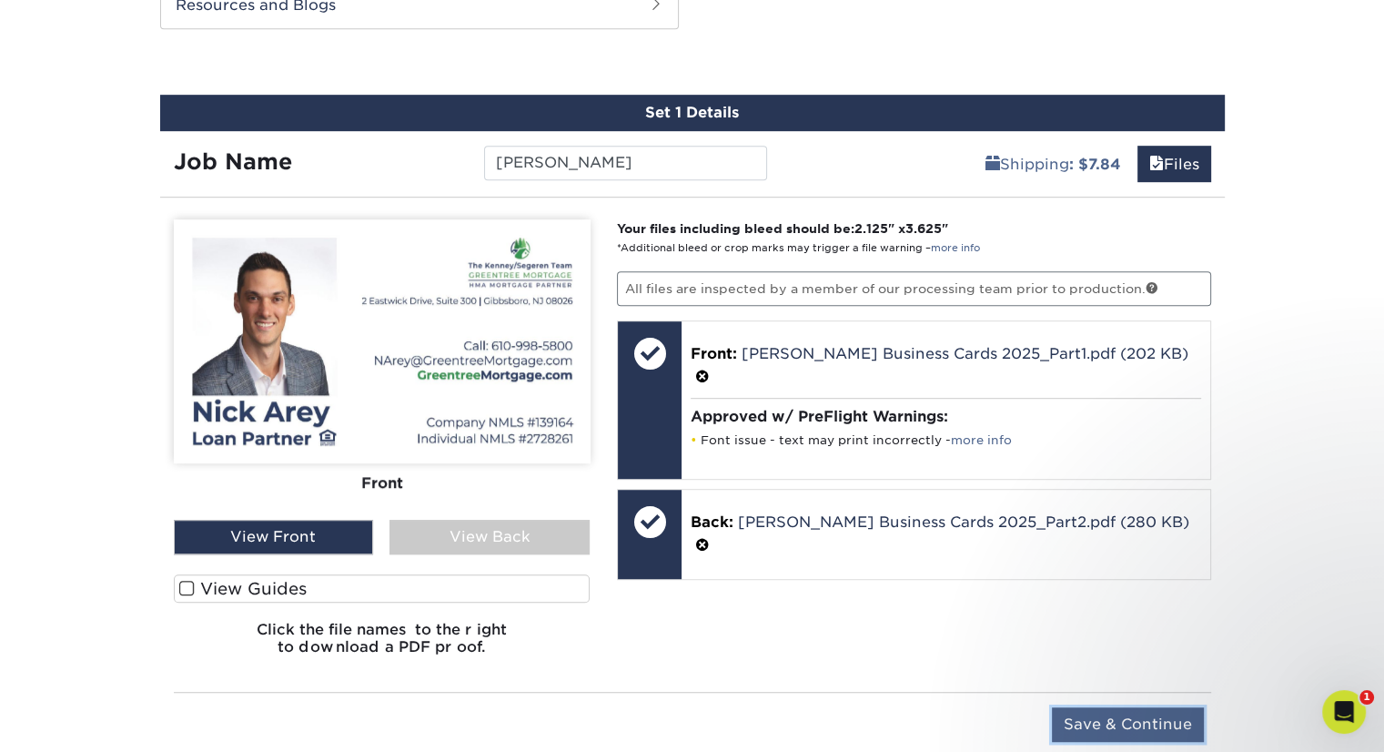
click at [1108, 722] on input "Save & Continue" at bounding box center [1128, 724] width 152 height 35
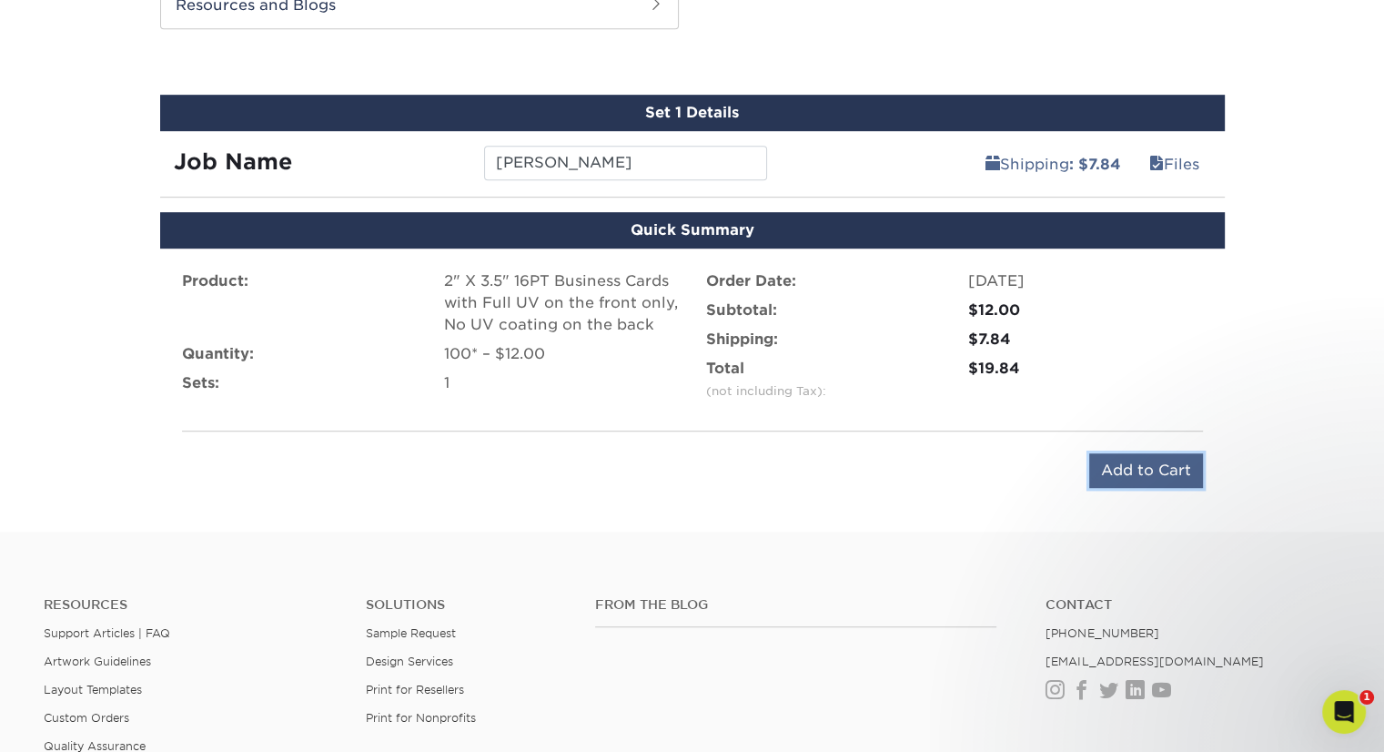
click at [1126, 462] on input "Add to Cart" at bounding box center [1146, 470] width 114 height 35
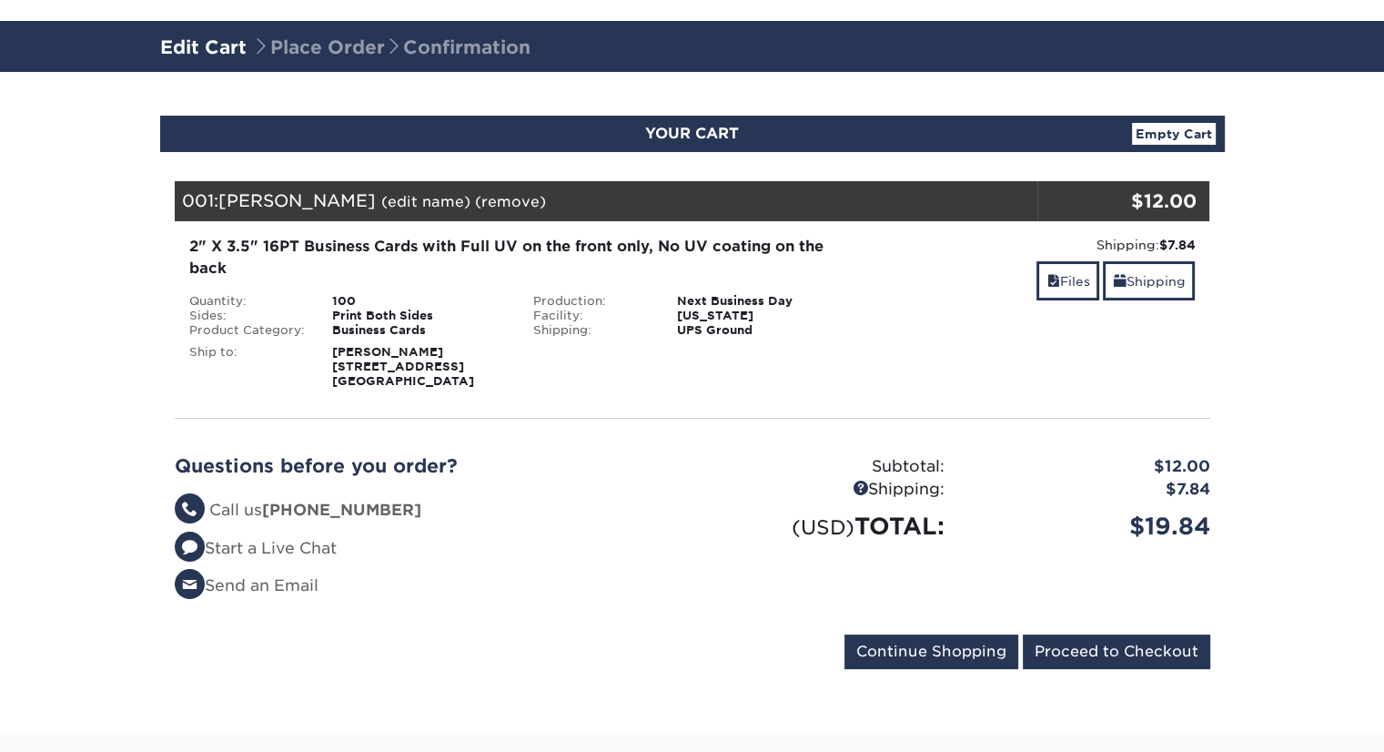
scroll to position [288, 0]
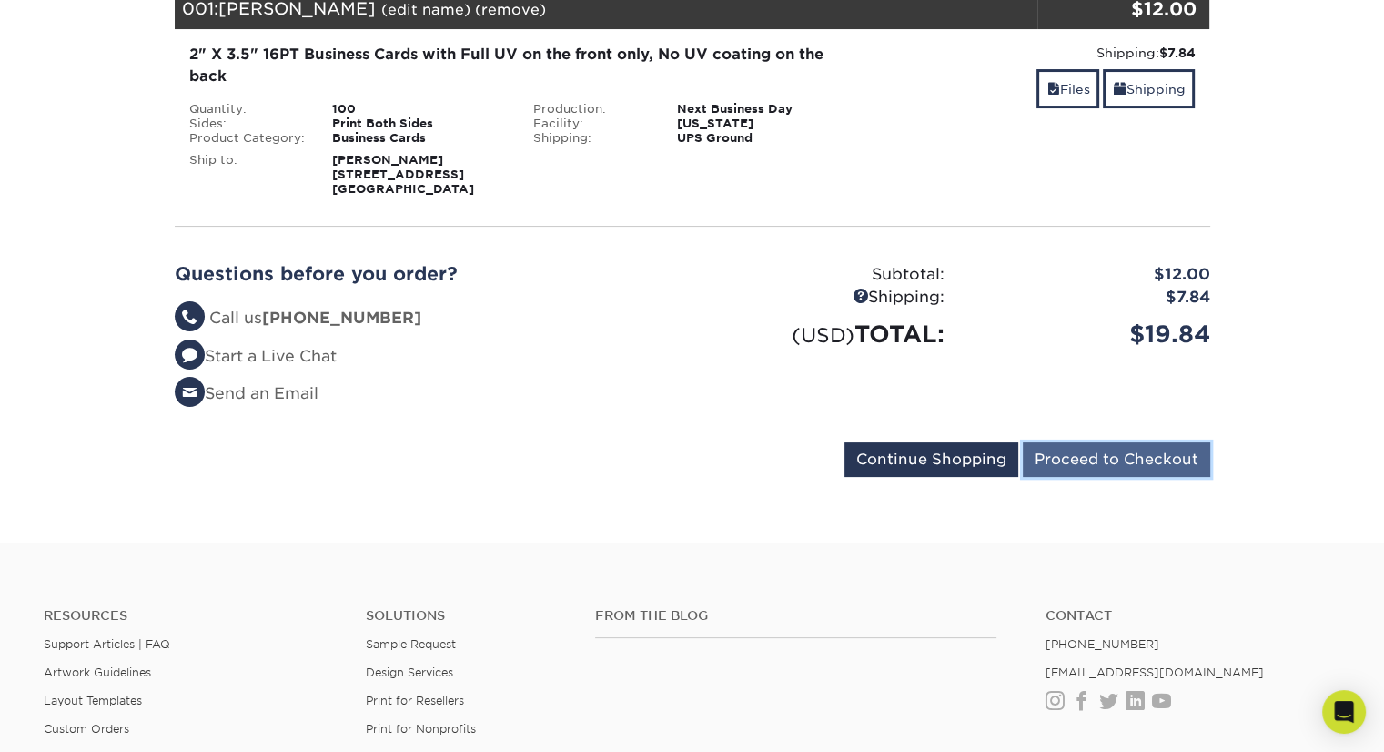
click at [1121, 456] on input "Proceed to Checkout" at bounding box center [1116, 459] width 187 height 35
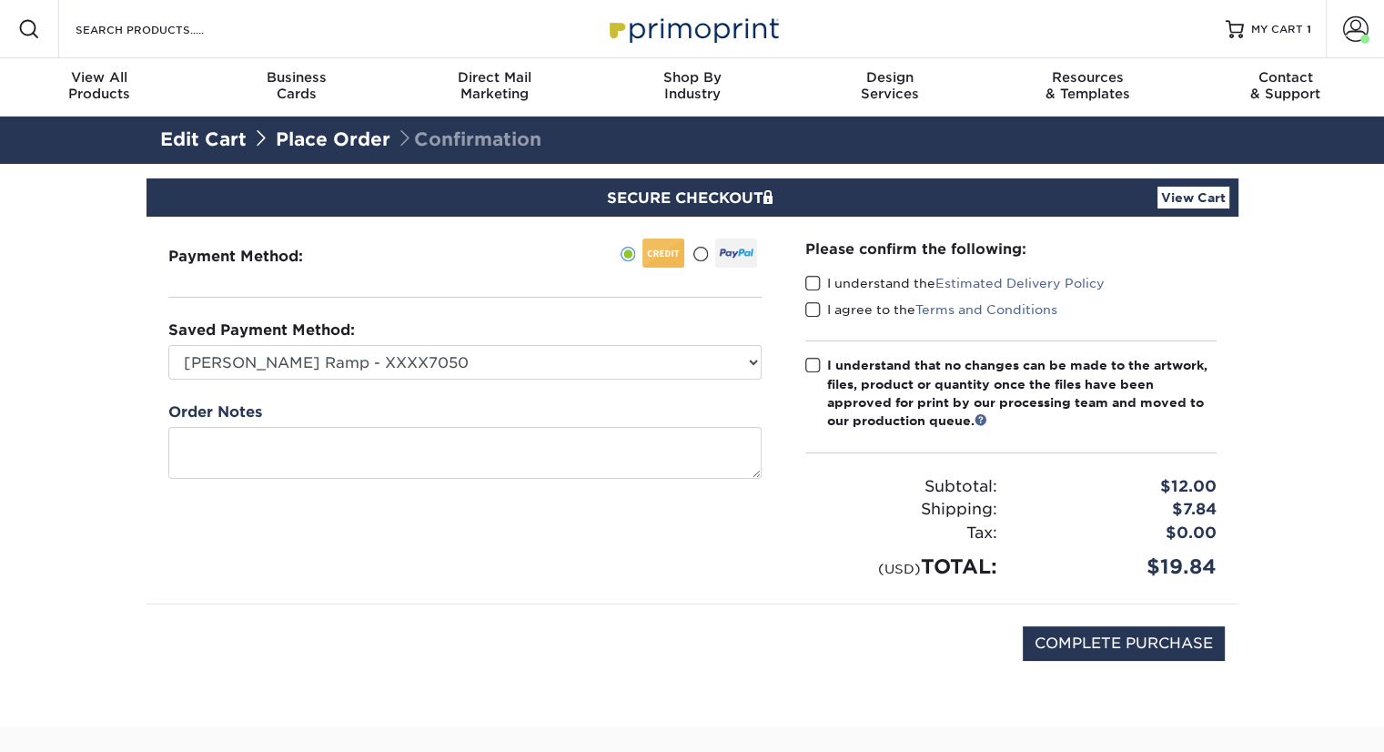
click at [813, 283] on span at bounding box center [812, 283] width 15 height 17
click at [0, 0] on input "I understand the Estimated Delivery Policy" at bounding box center [0, 0] width 0 height 0
click at [812, 314] on span at bounding box center [812, 309] width 15 height 17
click at [0, 0] on input "I agree to the Terms and Conditions" at bounding box center [0, 0] width 0 height 0
click at [813, 365] on span at bounding box center [812, 365] width 15 height 17
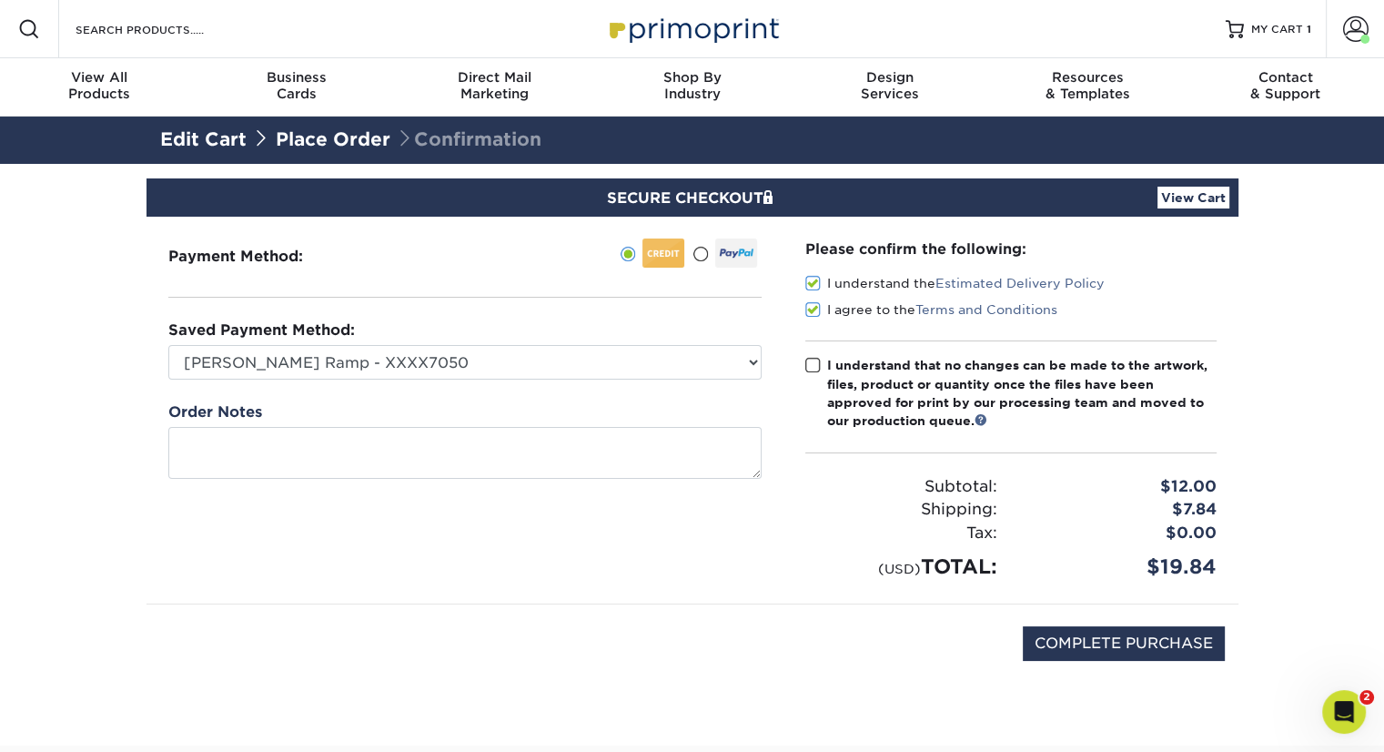
click at [0, 0] on input "I understand that no changes can be made to the artwork, files, product or quan…" at bounding box center [0, 0] width 0 height 0
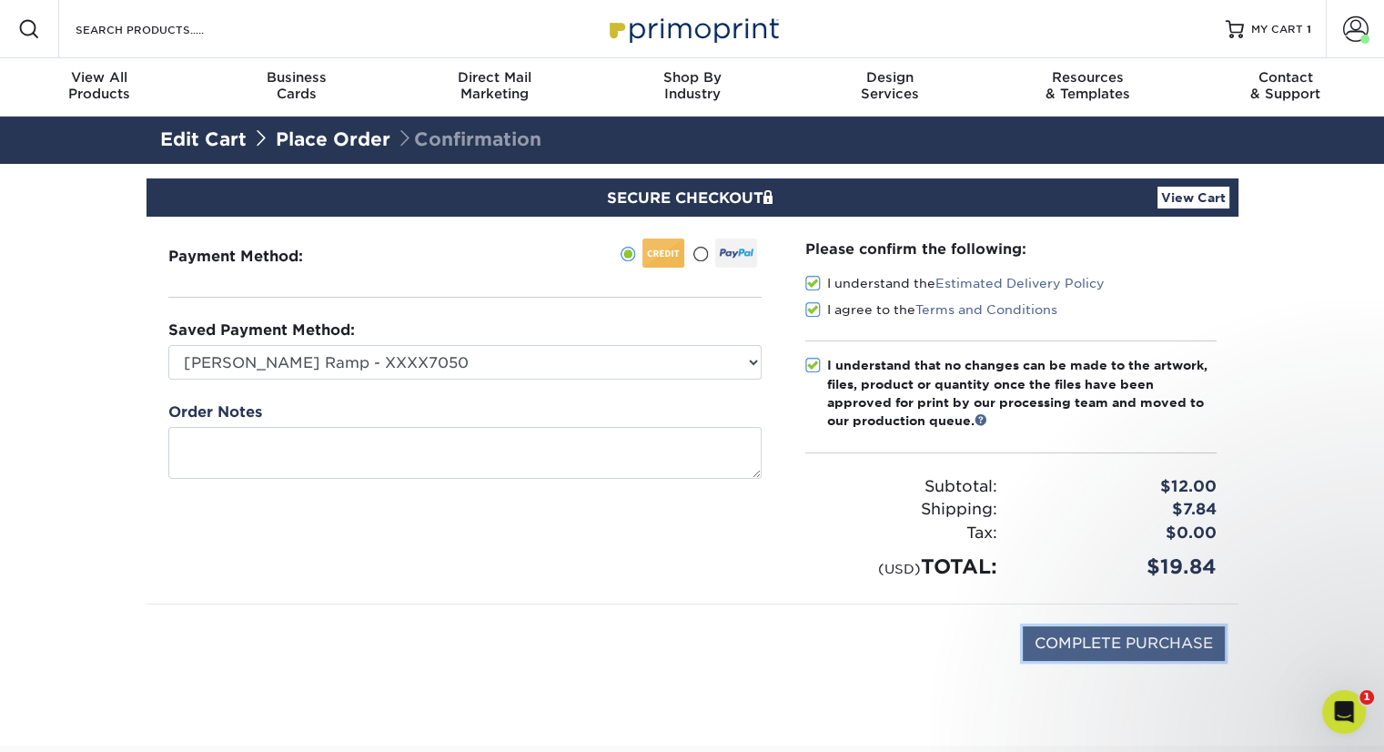
click at [1087, 647] on input "COMPLETE PURCHASE" at bounding box center [1124, 643] width 202 height 35
type input "PROCESSING, PLEASE WAIT..."
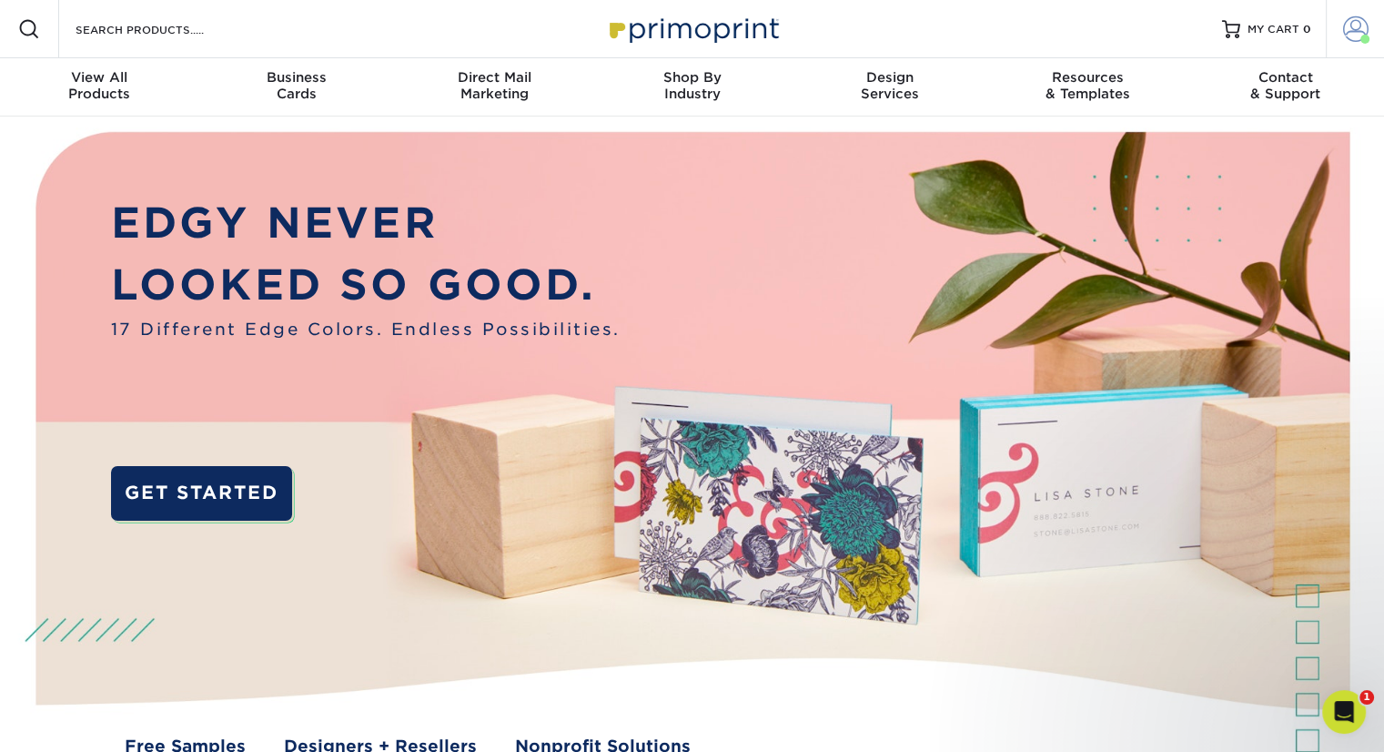
click at [1357, 24] on span at bounding box center [1355, 28] width 25 height 25
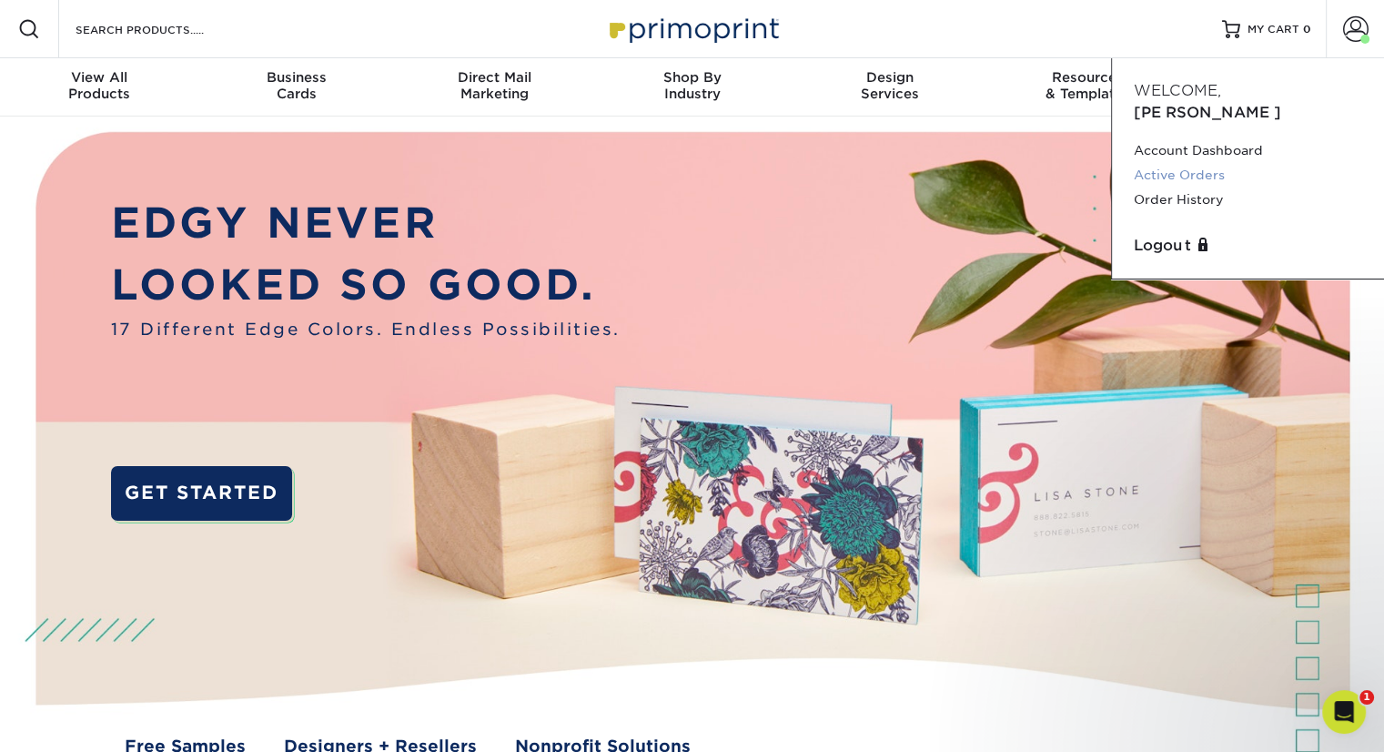
click at [1194, 163] on link "Active Orders" at bounding box center [1248, 175] width 228 height 25
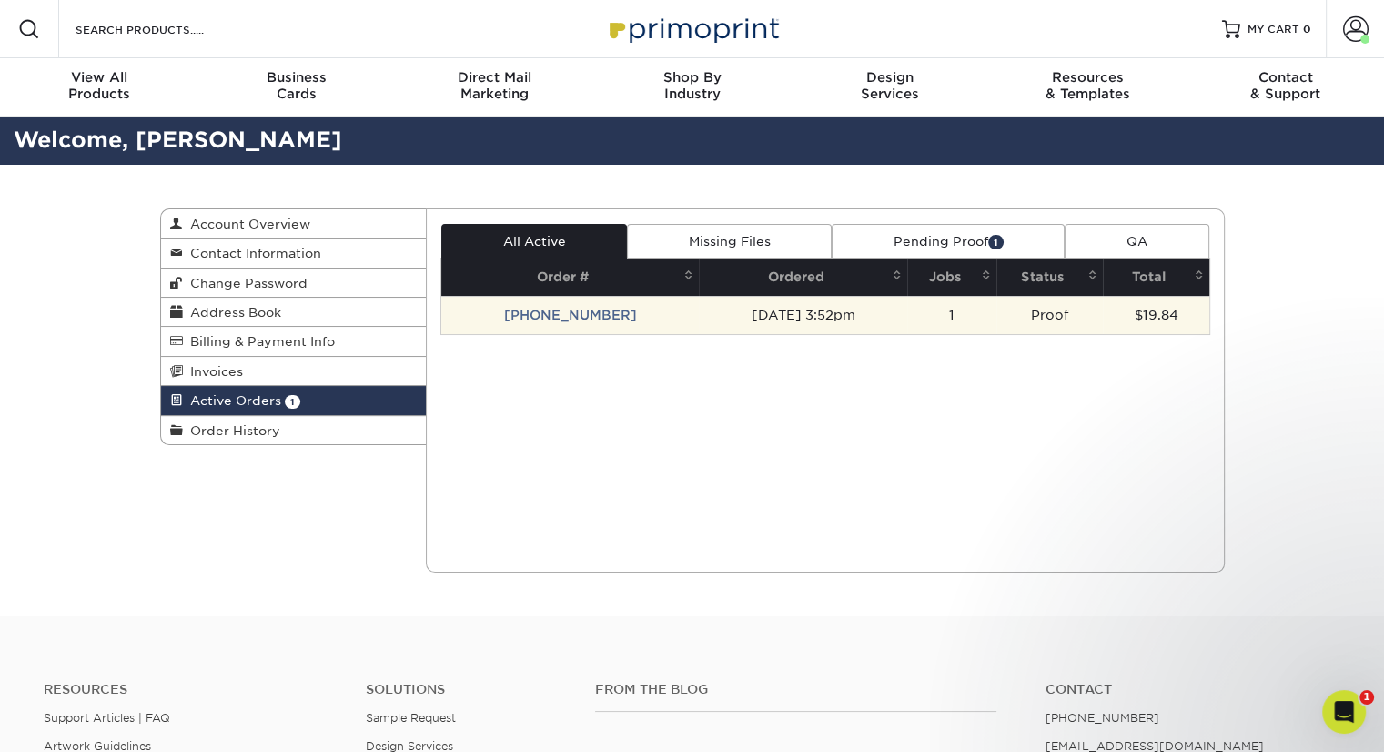
click at [553, 314] on td "[PHONE_NUMBER]" at bounding box center [569, 315] width 257 height 38
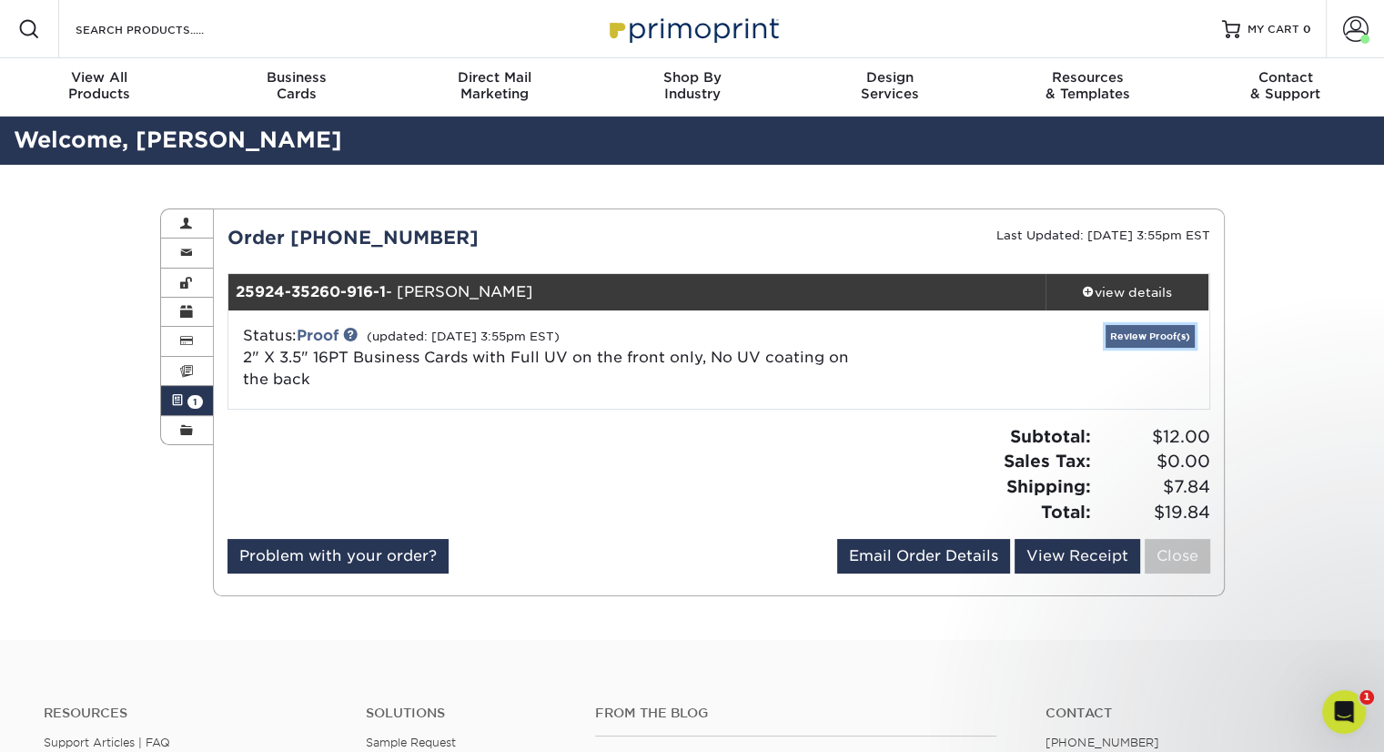
click at [1181, 331] on link "Review Proof(s)" at bounding box center [1150, 336] width 89 height 23
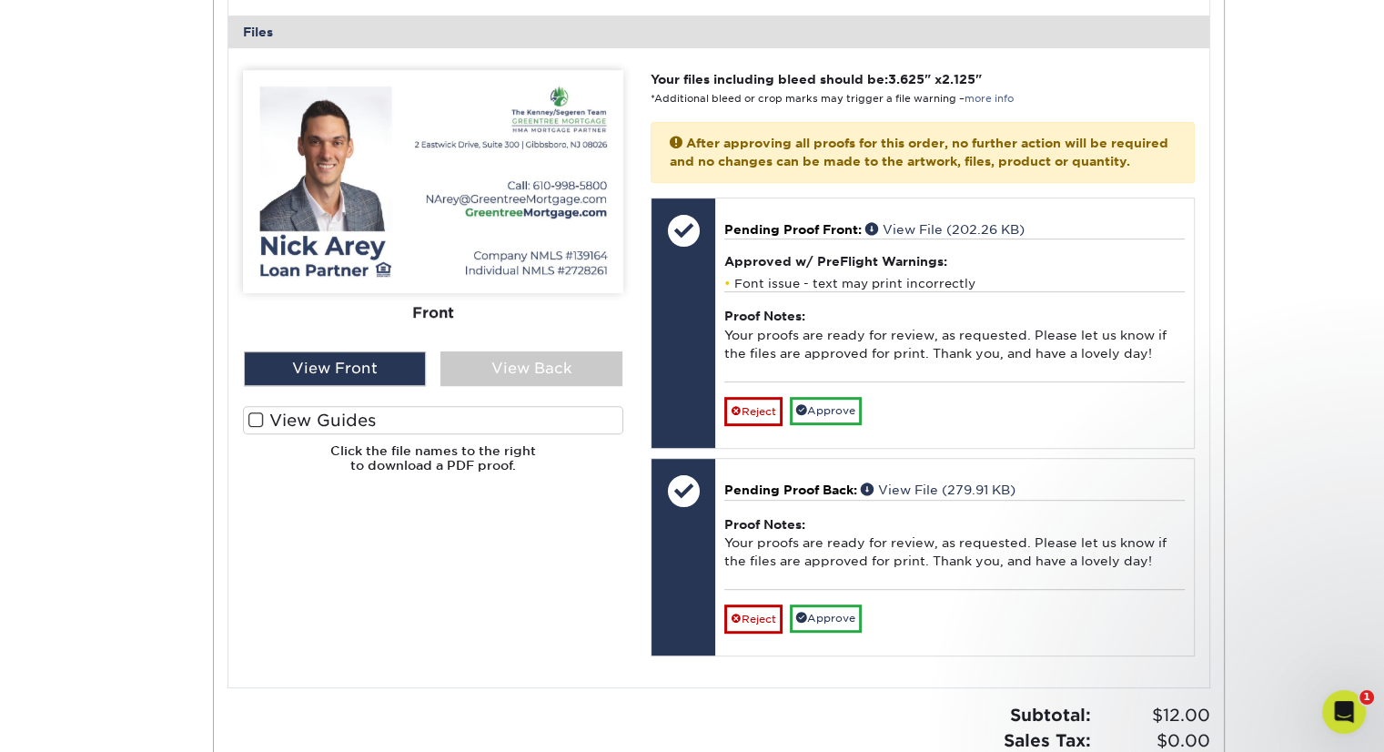
scroll to position [749, 0]
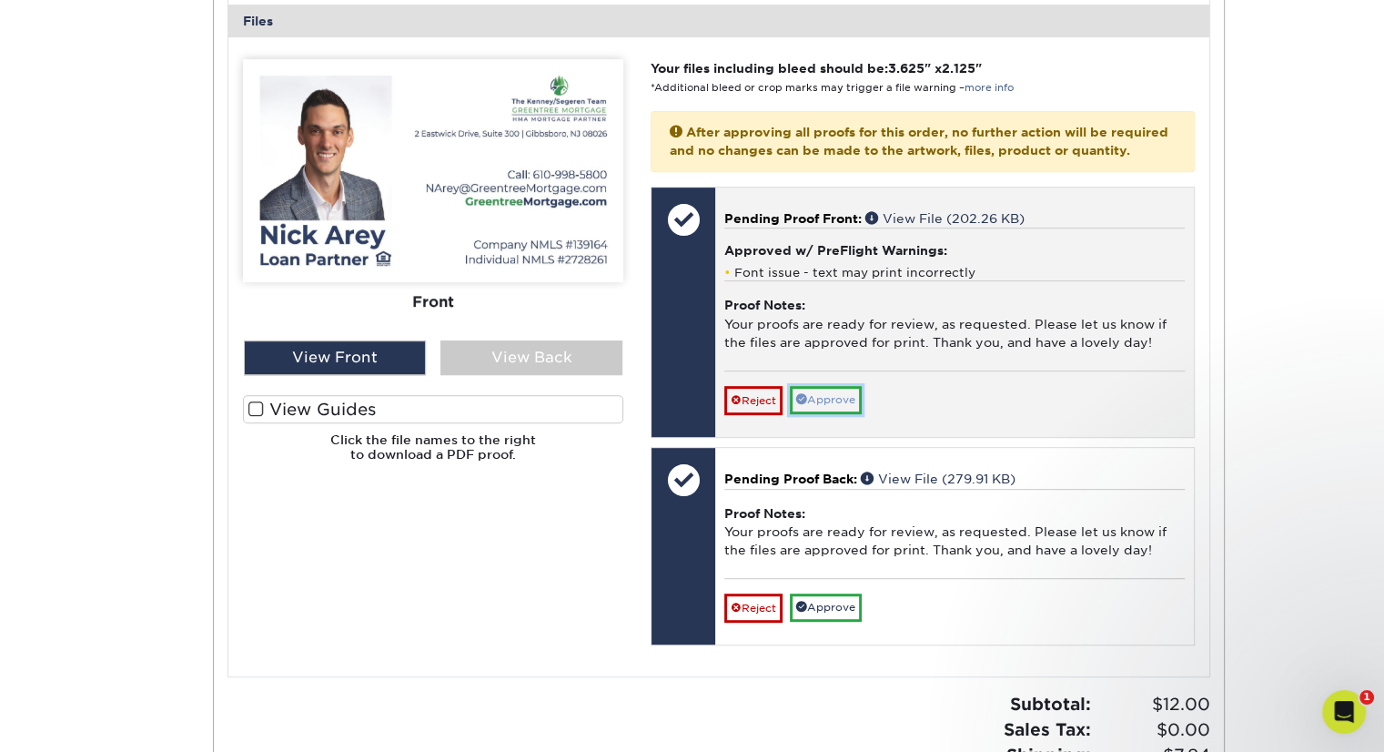
click at [817, 411] on link "Approve" at bounding box center [826, 400] width 72 height 28
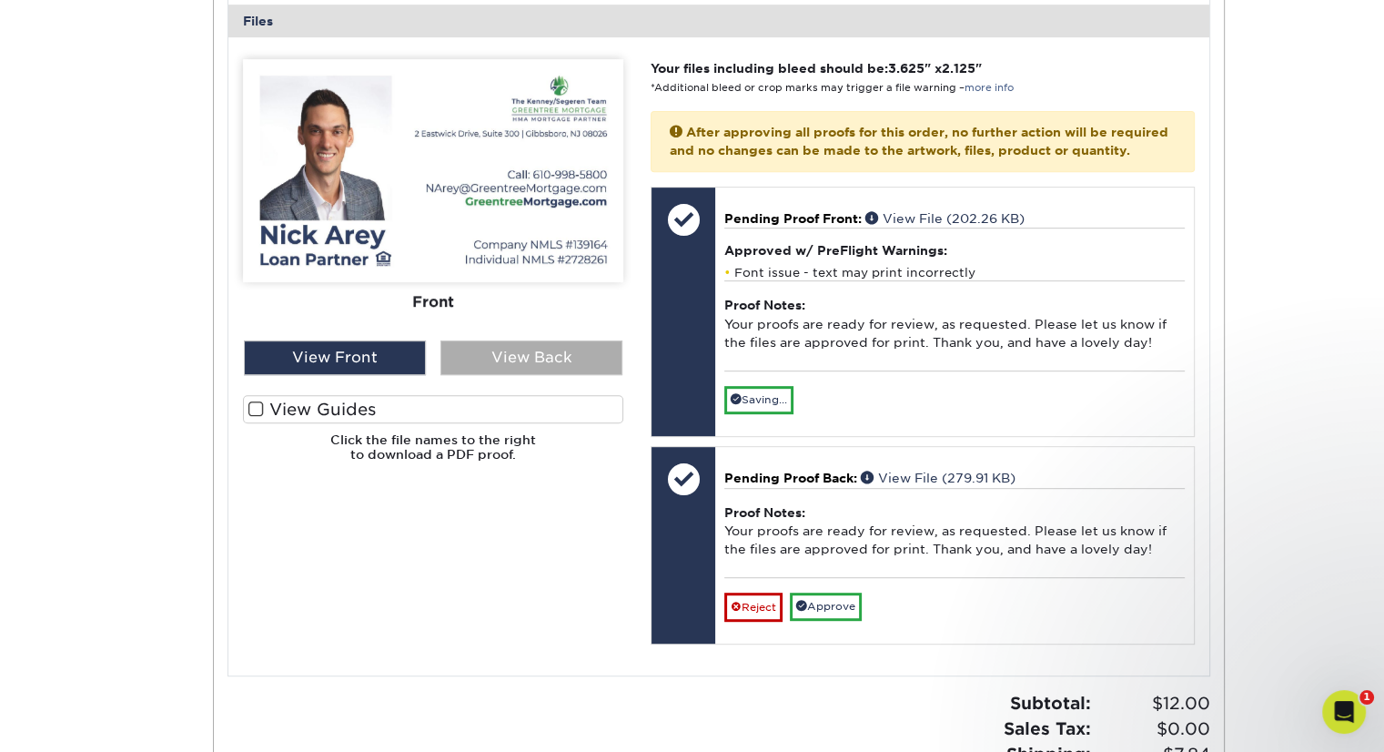
click at [546, 354] on div "View Back" at bounding box center [531, 357] width 182 height 35
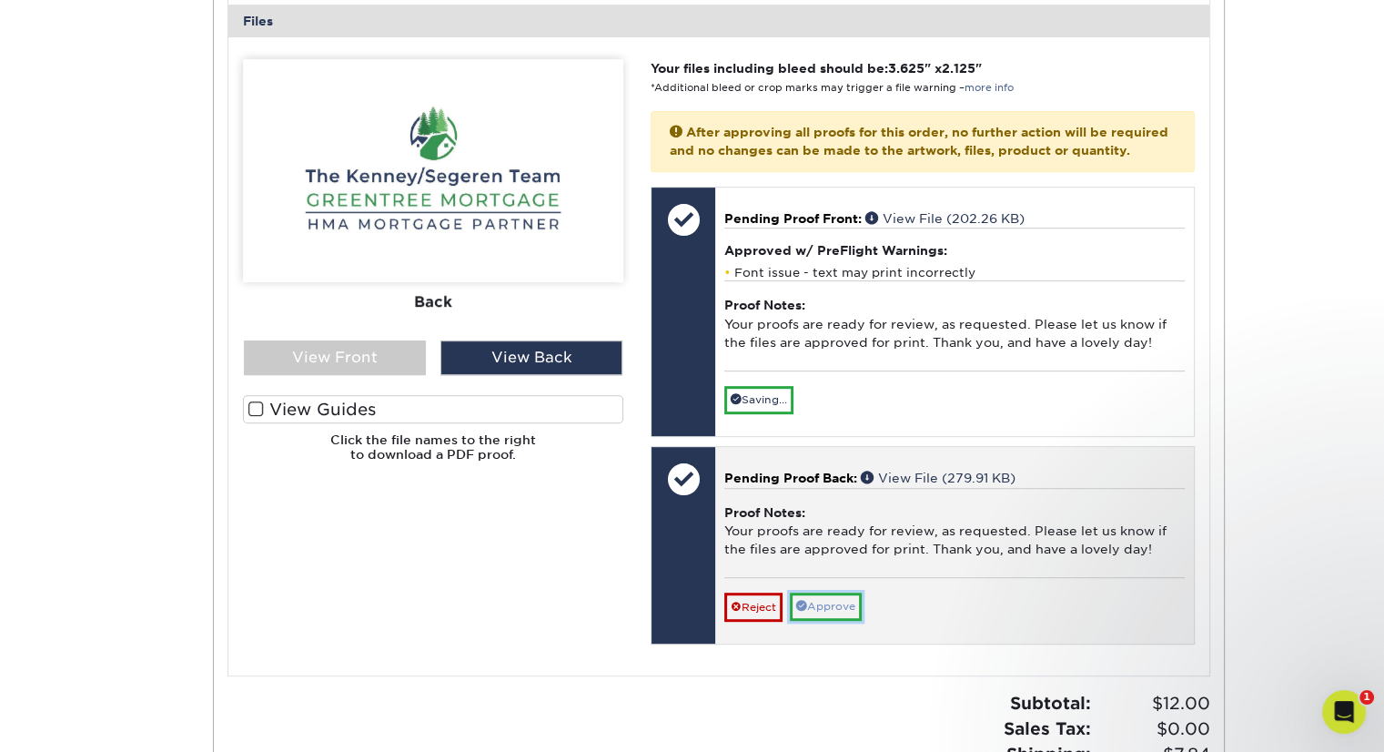
click at [842, 621] on link "Approve" at bounding box center [826, 606] width 72 height 28
